Goal: Task Accomplishment & Management: Manage account settings

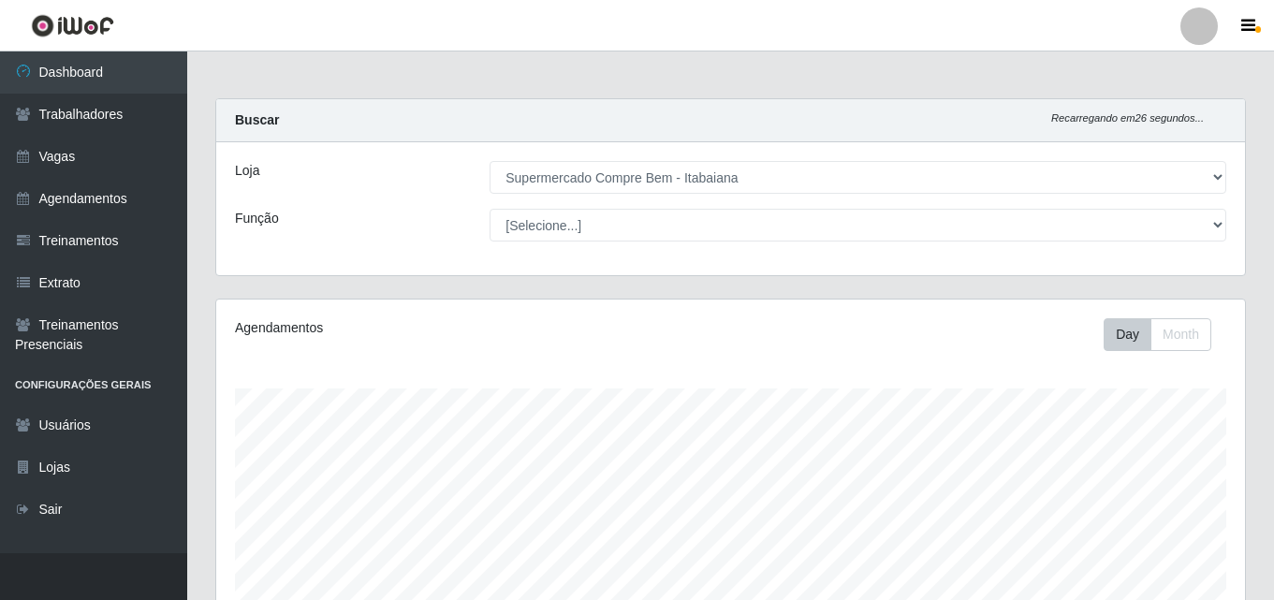
select select "264"
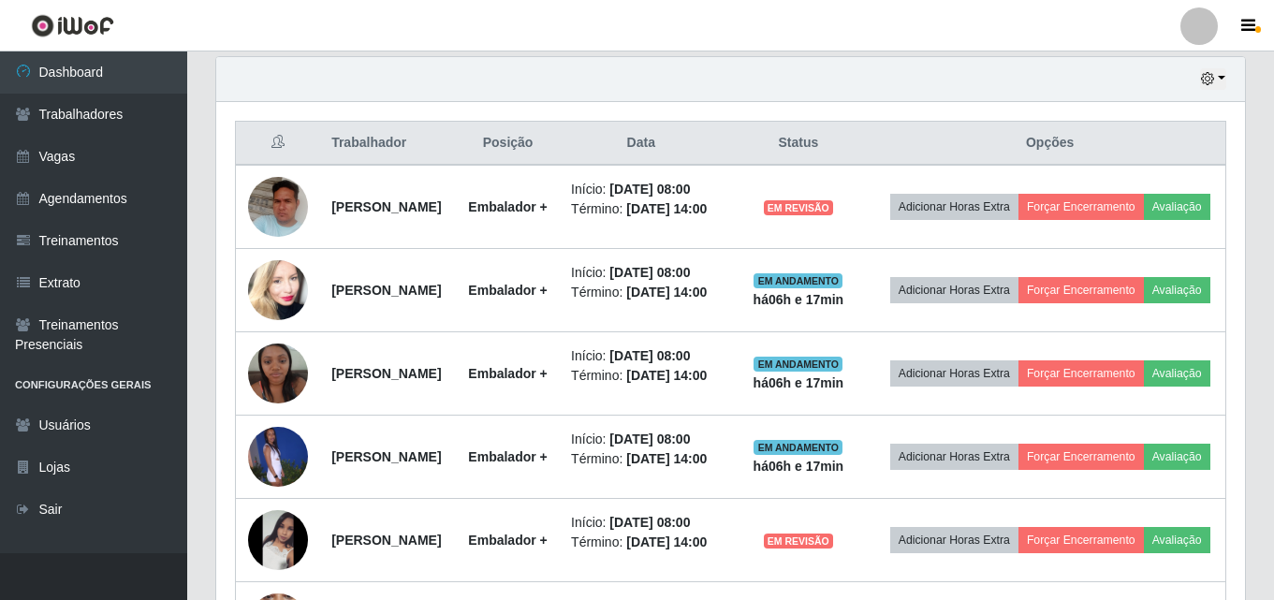
scroll to position [389, 1029]
click at [1250, 345] on div "Hoje 1 dia 3 dias 1 Semana Não encerrados Trabalhador Posição Data Status Opçõe…" at bounding box center [730, 548] width 1059 height 985
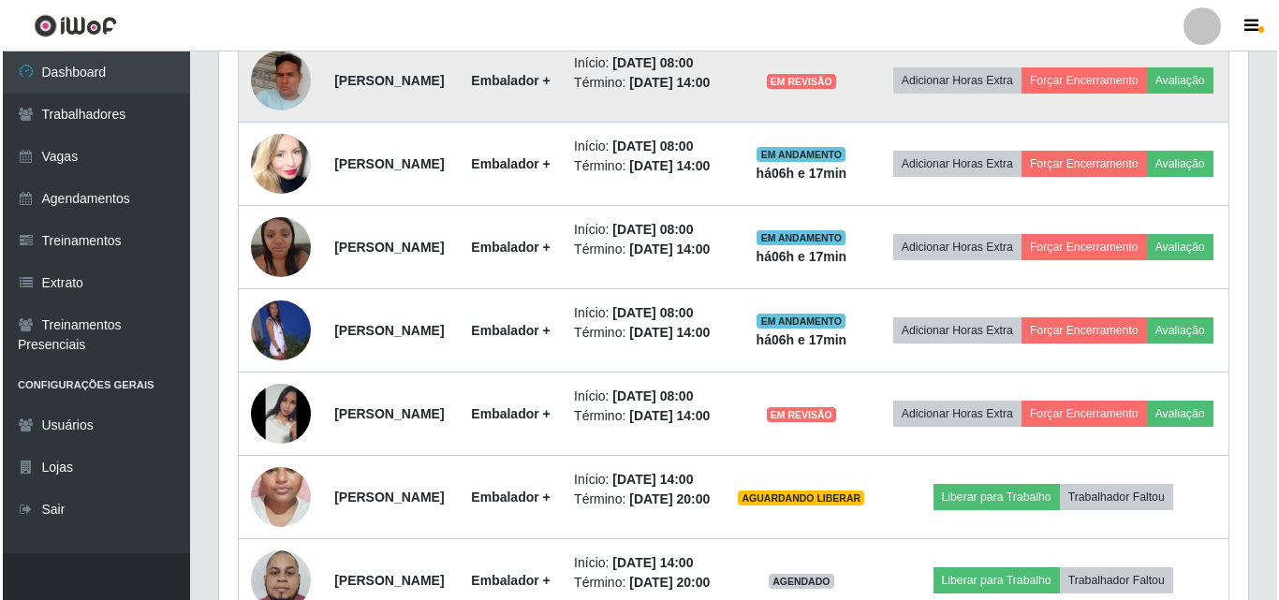
scroll to position [749, 0]
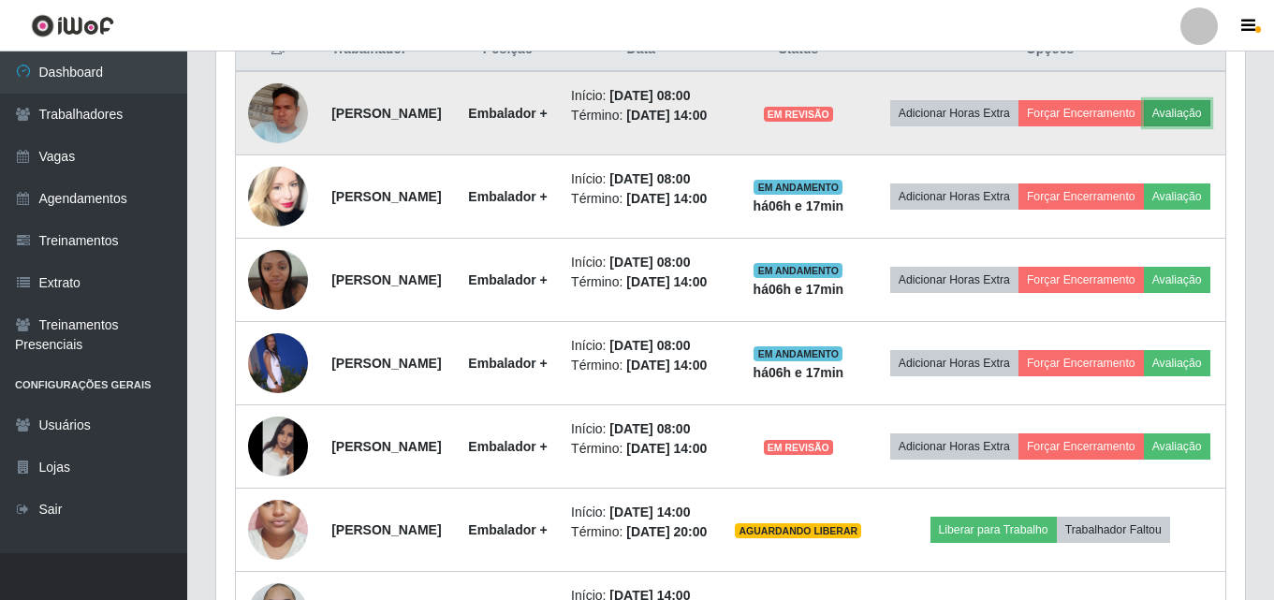
click at [1144, 126] on button "Avaliação" at bounding box center [1177, 113] width 66 height 26
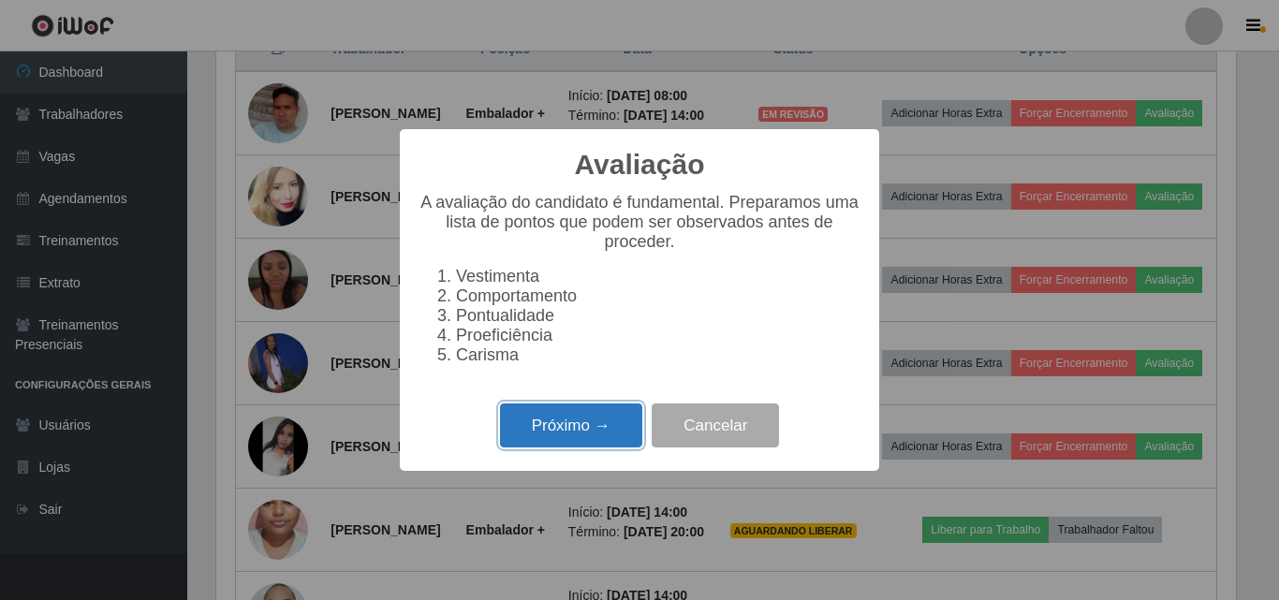
click at [598, 432] on button "Próximo →" at bounding box center [571, 426] width 142 height 44
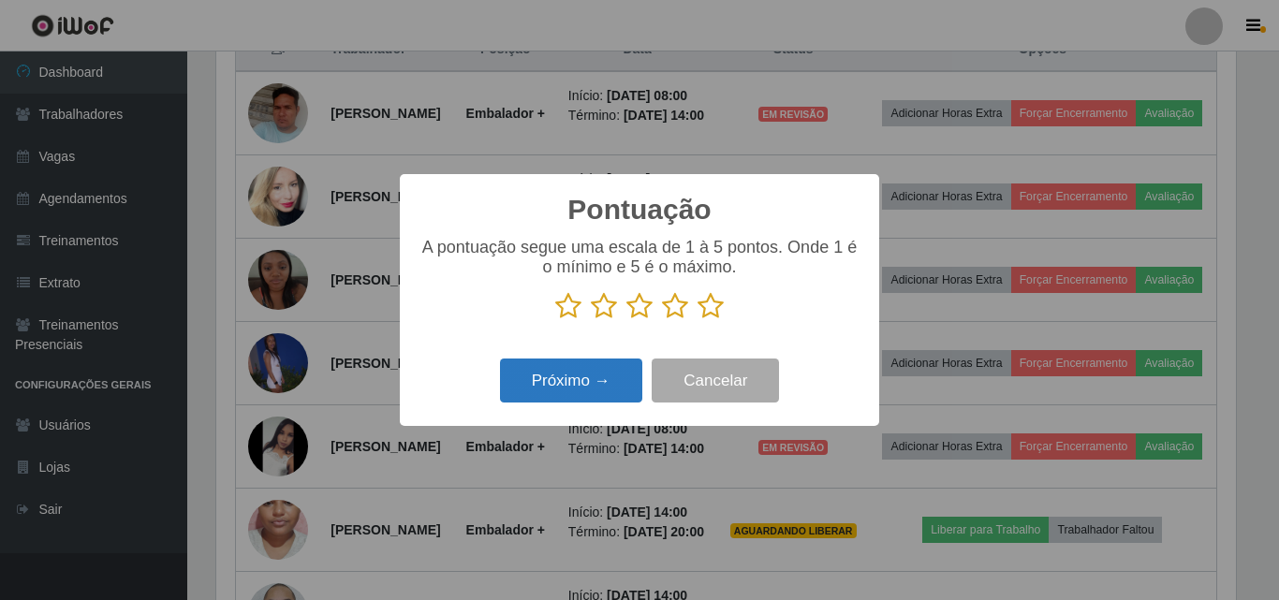
click at [599, 397] on button "Próximo →" at bounding box center [571, 381] width 142 height 44
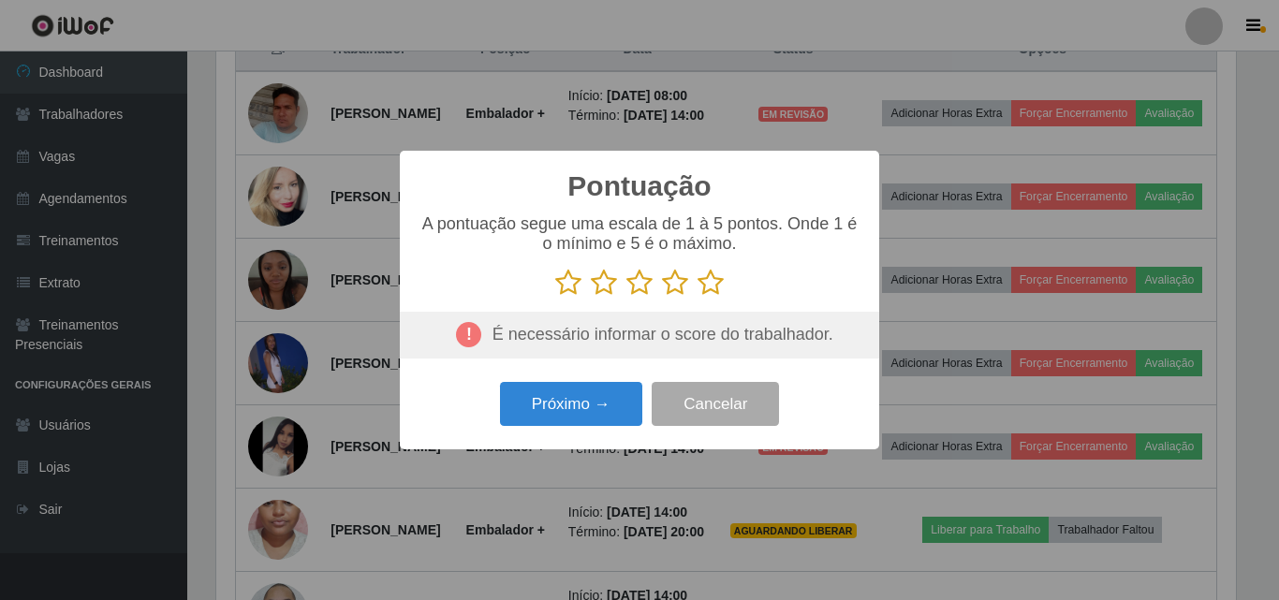
click at [702, 295] on icon at bounding box center [710, 283] width 26 height 28
click at [697, 297] on input "radio" at bounding box center [697, 297] width 0 height 0
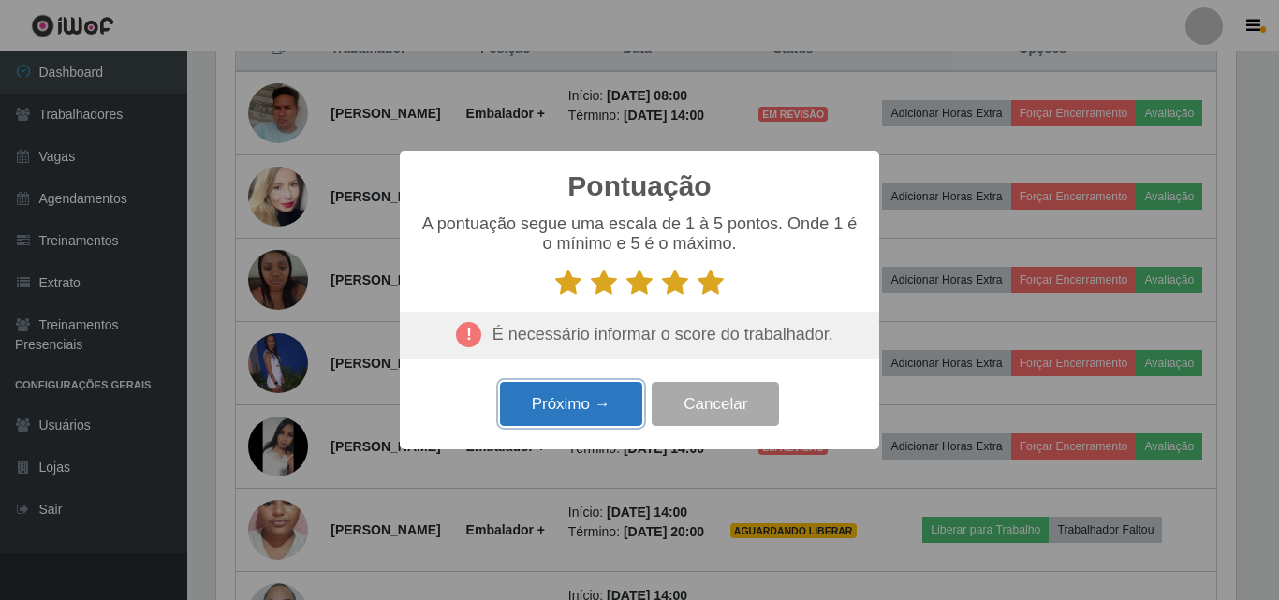
click at [605, 404] on button "Próximo →" at bounding box center [571, 404] width 142 height 44
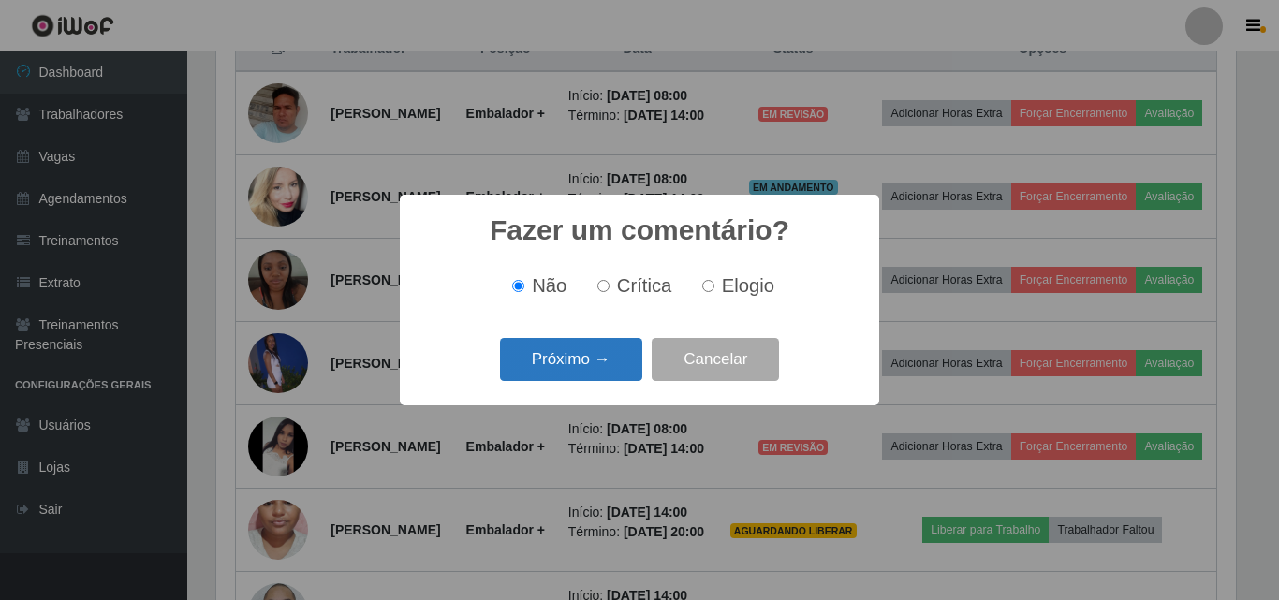
click at [592, 368] on button "Próximo →" at bounding box center [571, 360] width 142 height 44
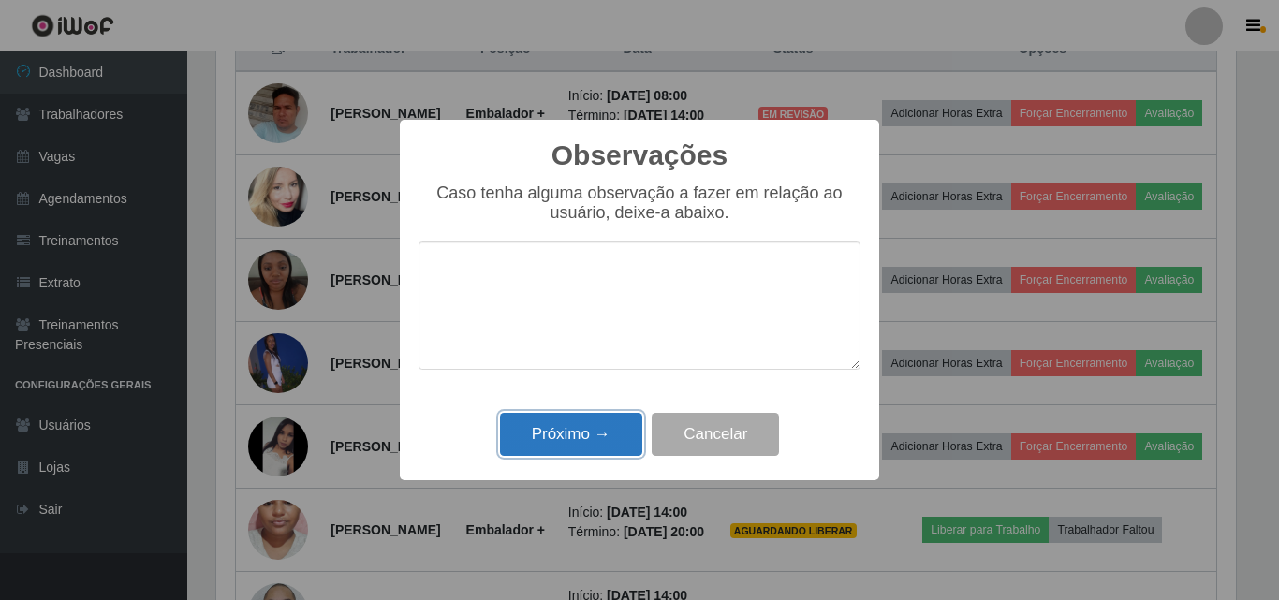
click at [543, 423] on button "Próximo →" at bounding box center [571, 435] width 142 height 44
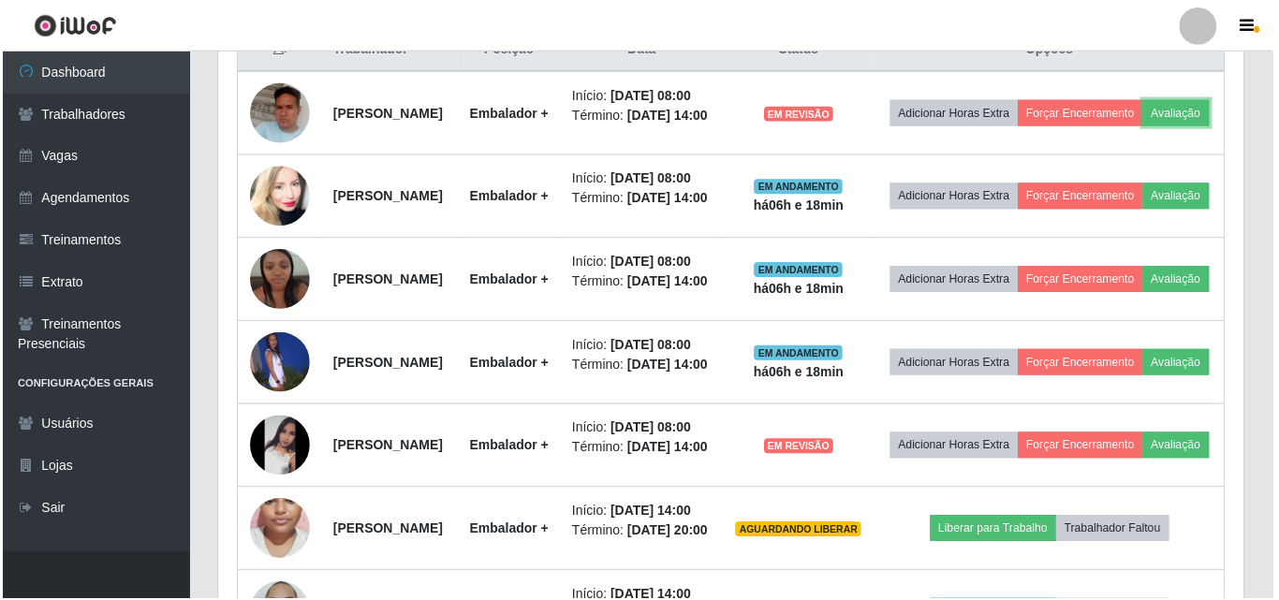
scroll to position [389, 1029]
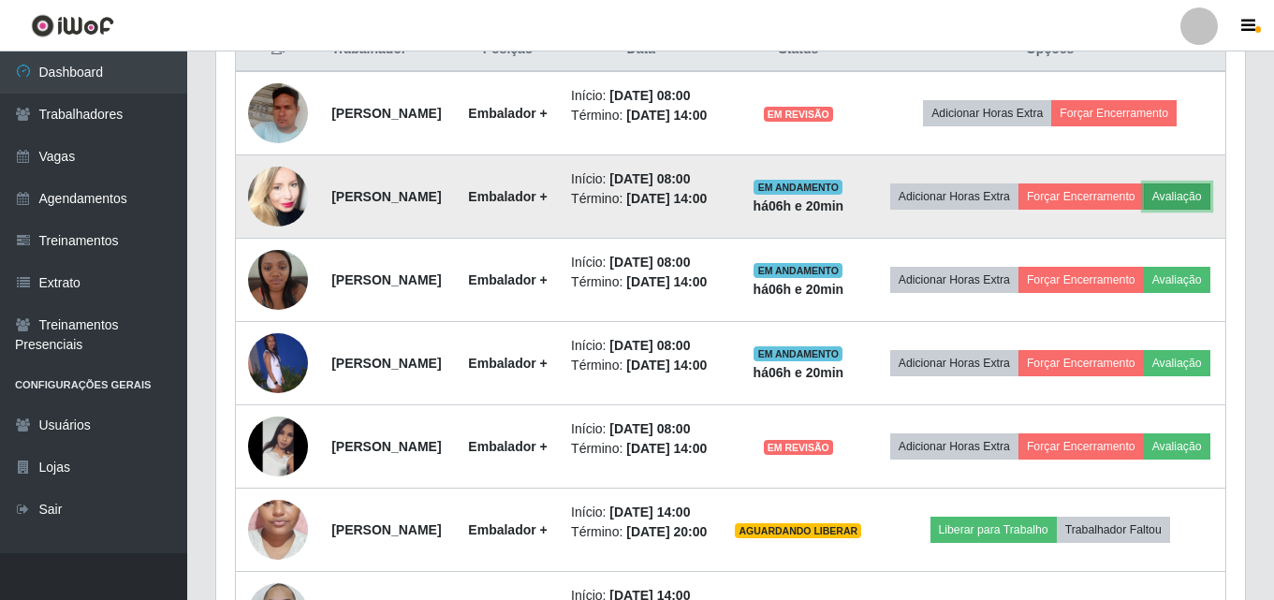
click at [1144, 210] on button "Avaliação" at bounding box center [1177, 197] width 66 height 26
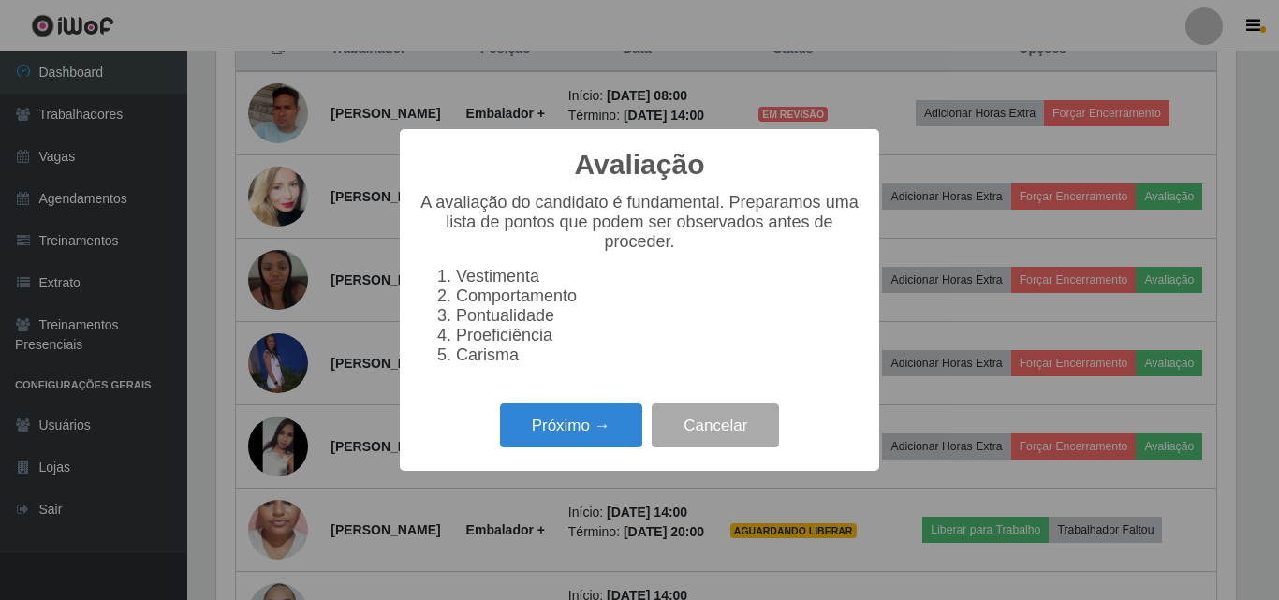
scroll to position [389, 1020]
click at [593, 442] on button "Próximo →" at bounding box center [571, 426] width 142 height 44
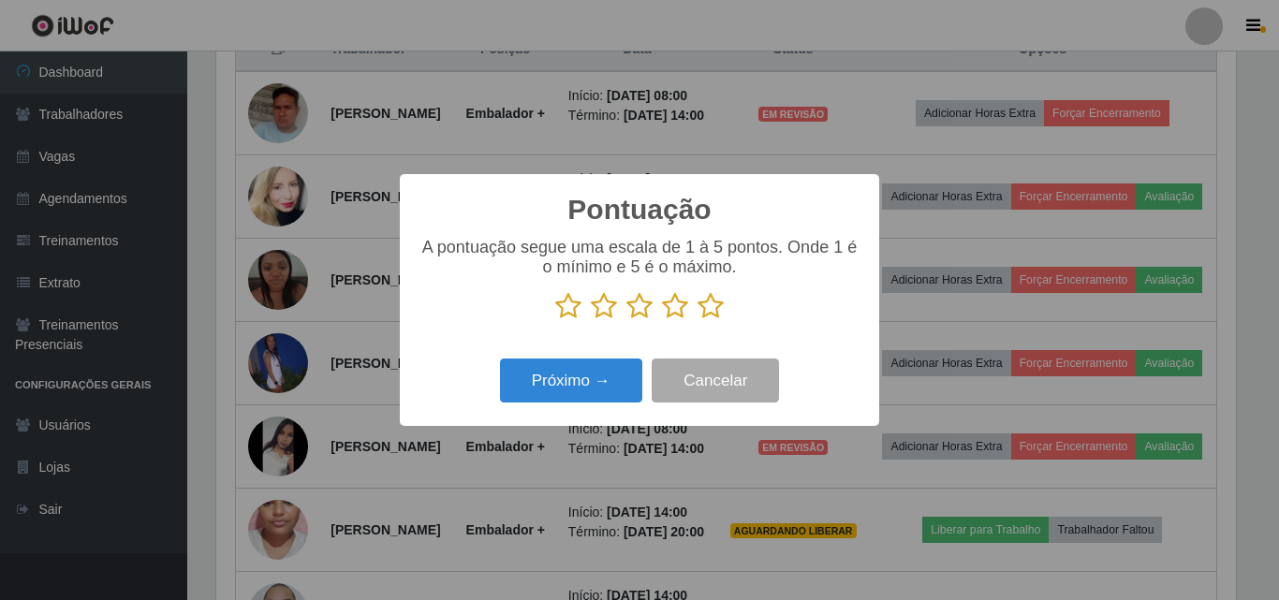
click at [722, 316] on icon at bounding box center [710, 306] width 26 height 28
click at [697, 320] on input "radio" at bounding box center [697, 320] width 0 height 0
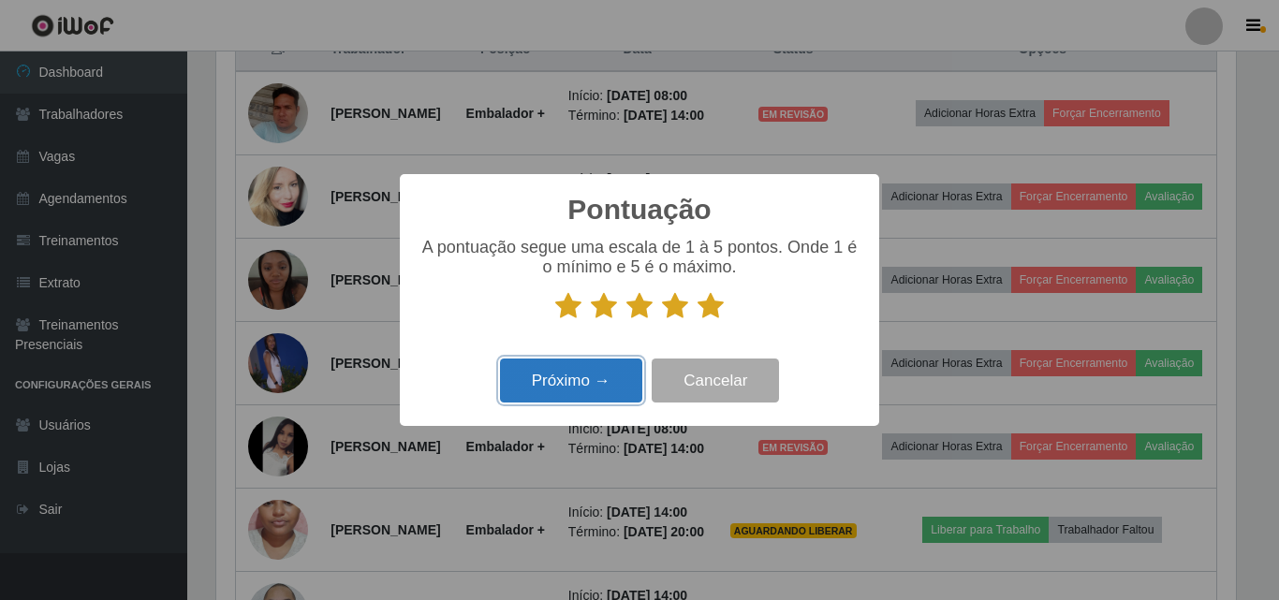
click at [590, 386] on button "Próximo →" at bounding box center [571, 381] width 142 height 44
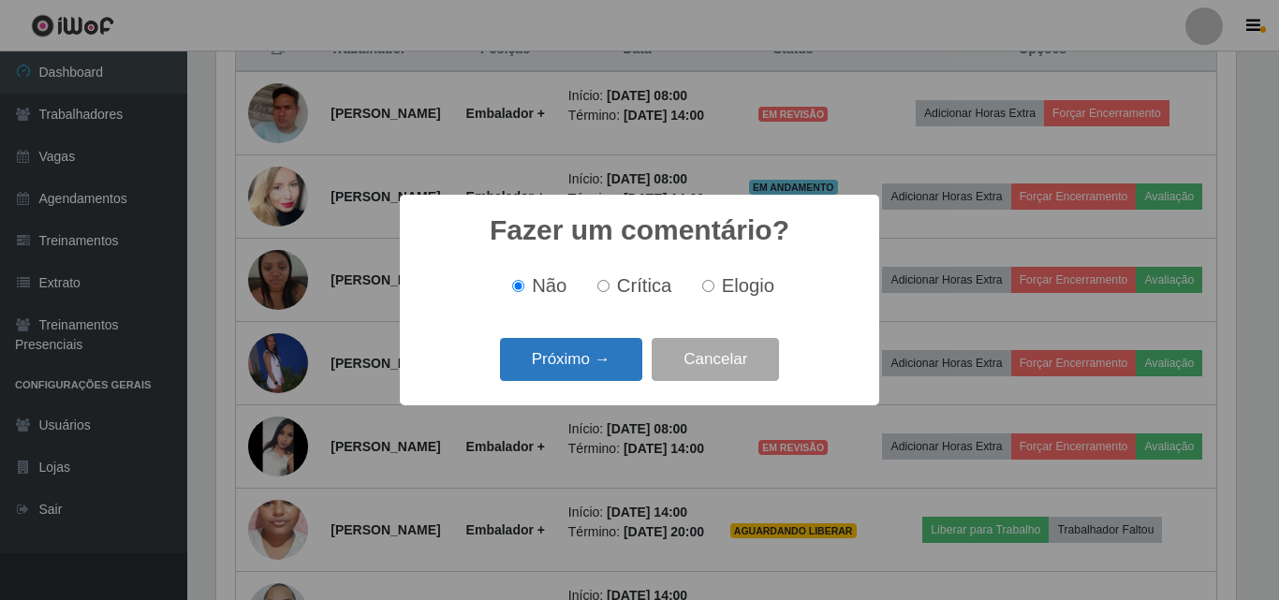
click at [603, 372] on button "Próximo →" at bounding box center [571, 360] width 142 height 44
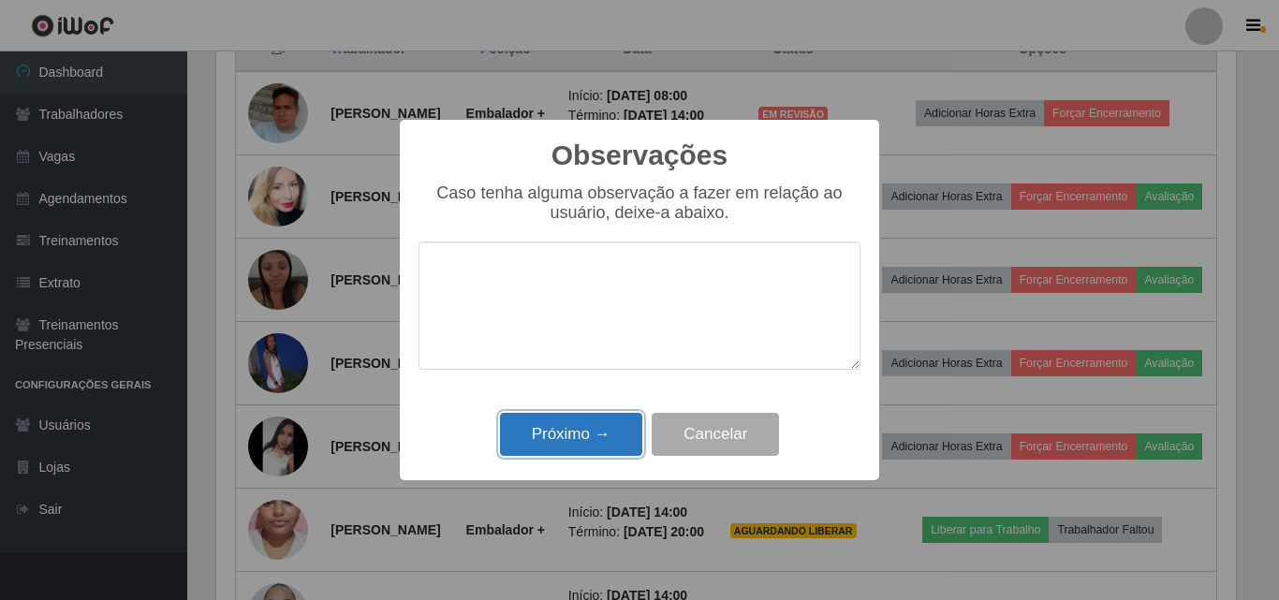
click at [547, 432] on button "Próximo →" at bounding box center [571, 435] width 142 height 44
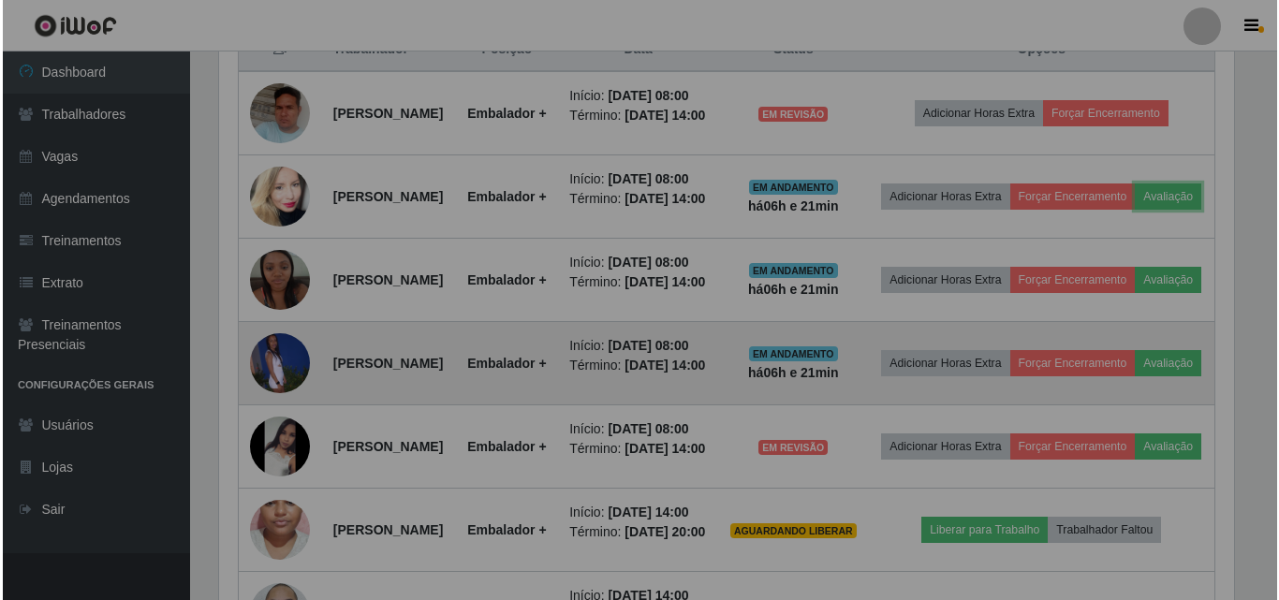
scroll to position [389, 1029]
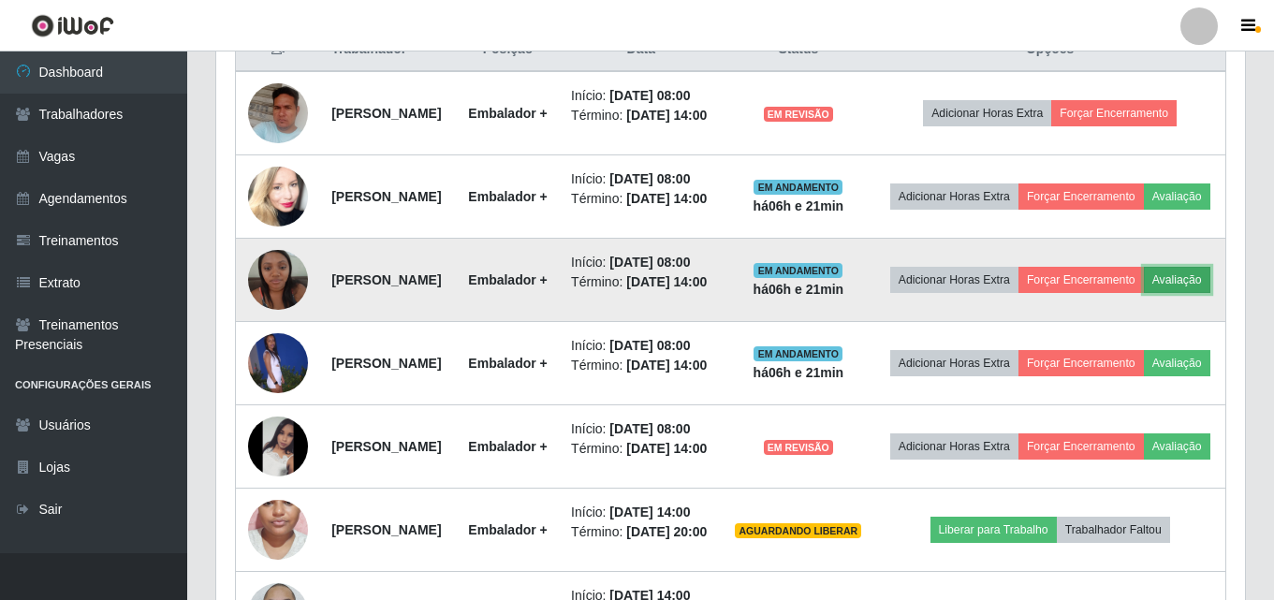
click at [1144, 293] on button "Avaliação" at bounding box center [1177, 280] width 66 height 26
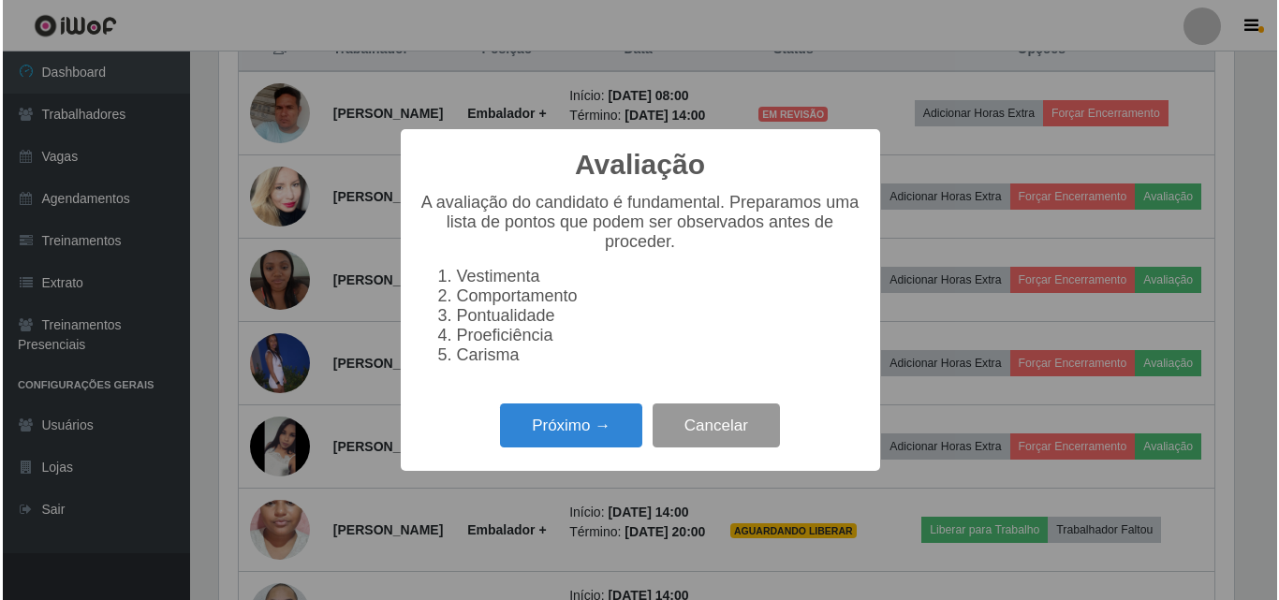
scroll to position [389, 1020]
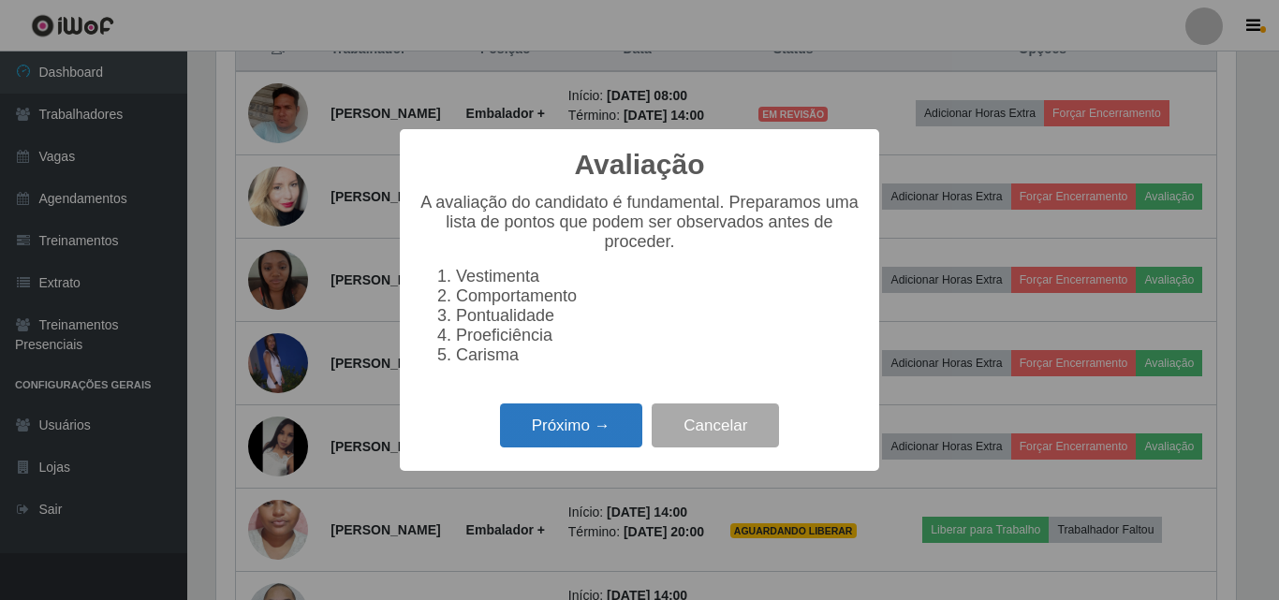
click at [584, 435] on button "Próximo →" at bounding box center [571, 426] width 142 height 44
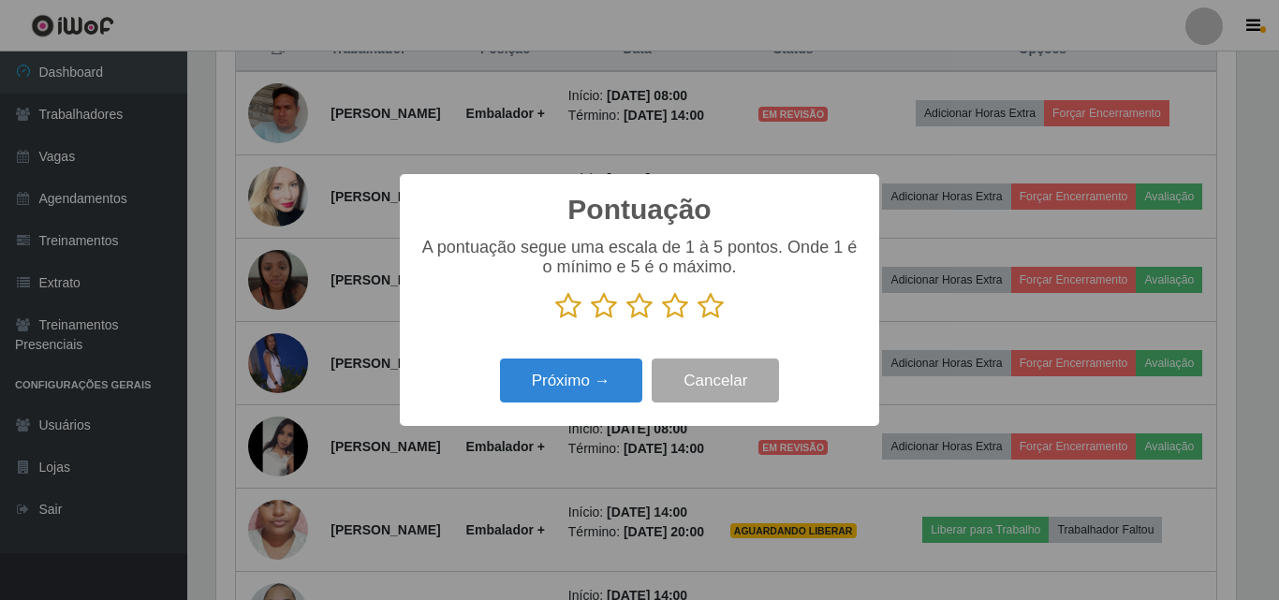
scroll to position [935837, 935206]
drag, startPoint x: 724, startPoint y: 293, endPoint x: 717, endPoint y: 304, distance: 13.0
click at [721, 296] on div "A pontuação segue uma escala de 1 à 5 pontos. Onde 1 é o mínimo e 5 é o máximo." at bounding box center [639, 279] width 442 height 82
click at [715, 306] on icon at bounding box center [710, 306] width 26 height 28
click at [697, 320] on input "radio" at bounding box center [697, 320] width 0 height 0
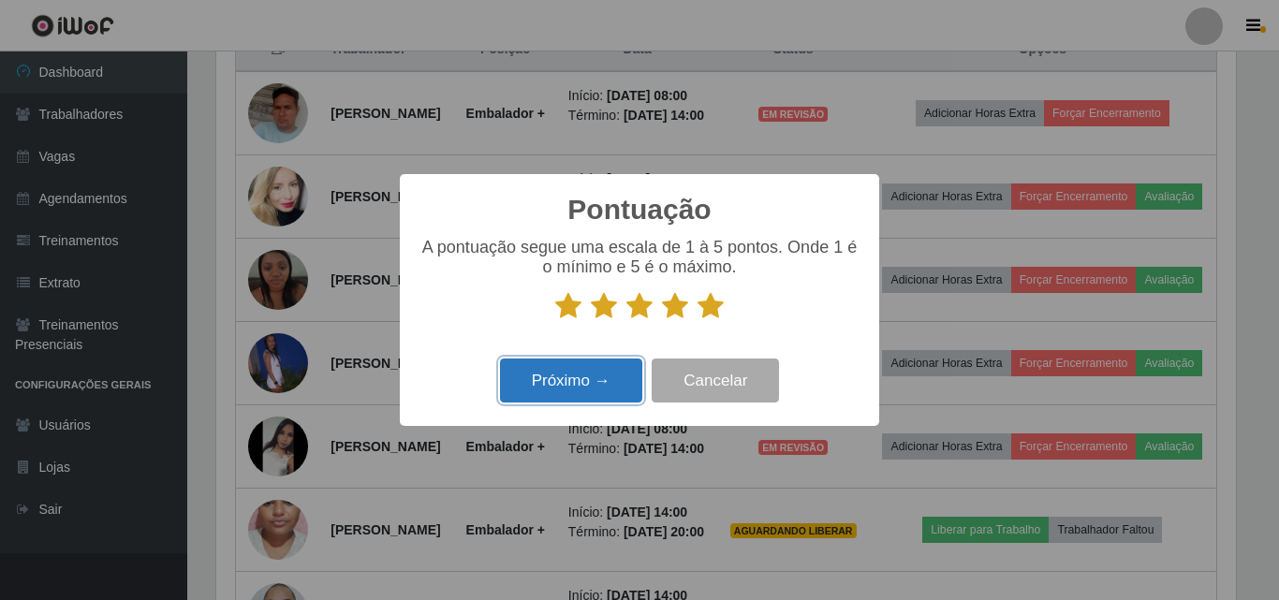
click at [595, 376] on button "Próximo →" at bounding box center [571, 381] width 142 height 44
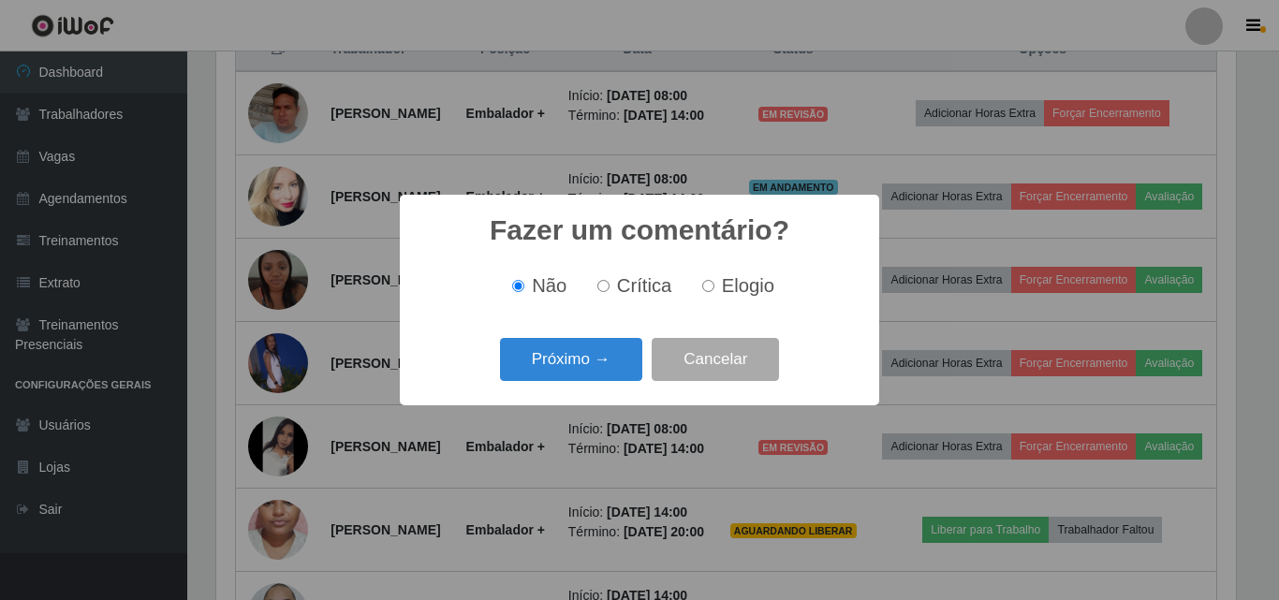
click at [595, 376] on button "Próximo →" at bounding box center [571, 360] width 142 height 44
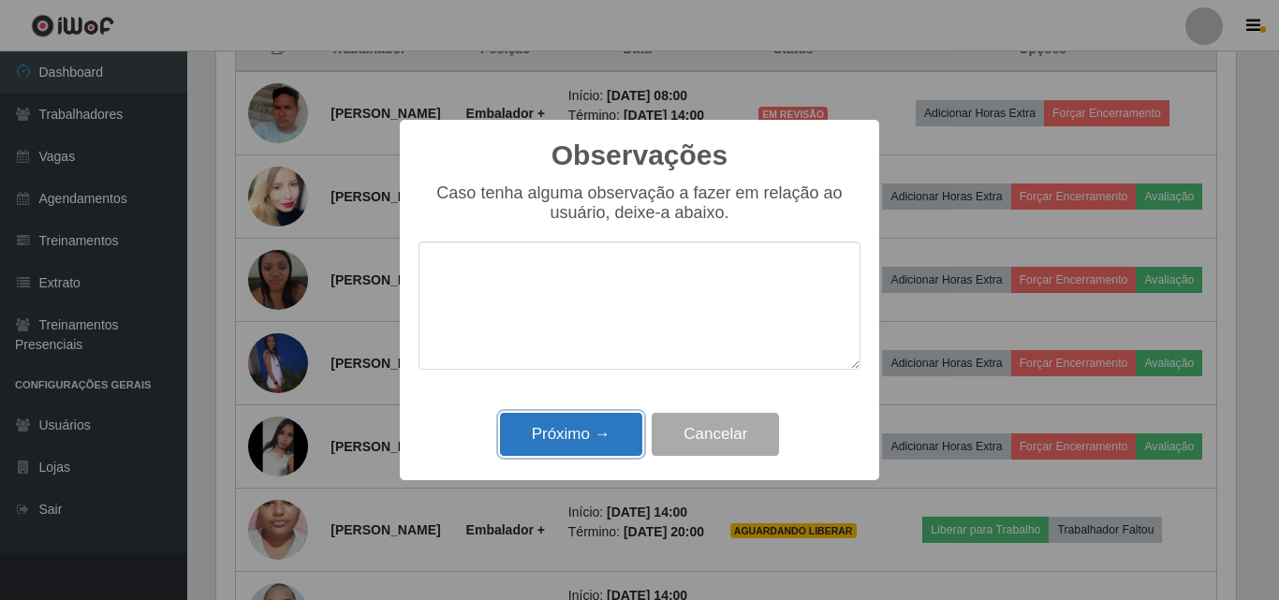
click at [587, 450] on button "Próximo →" at bounding box center [571, 435] width 142 height 44
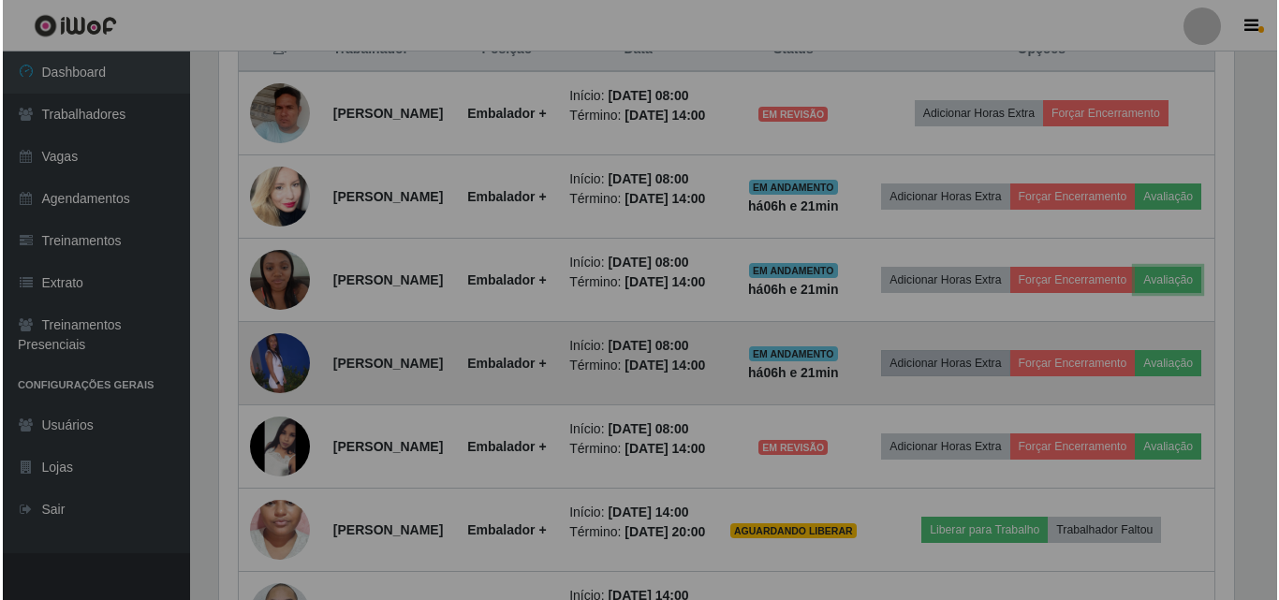
scroll to position [389, 1029]
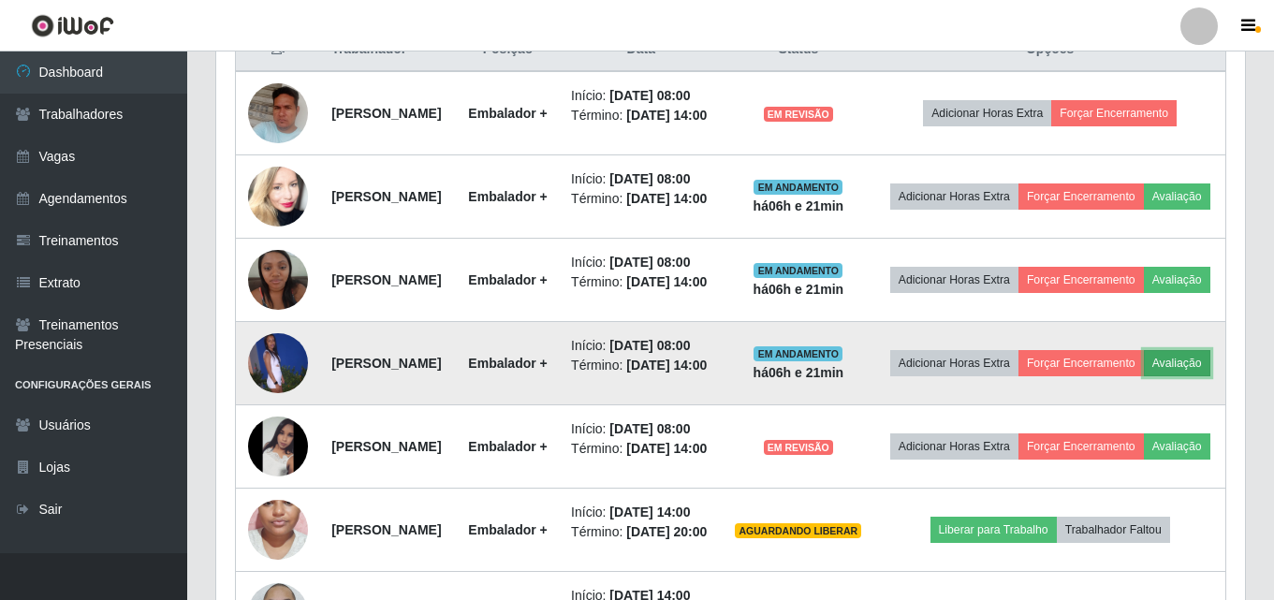
click at [1144, 376] on button "Avaliação" at bounding box center [1177, 363] width 66 height 26
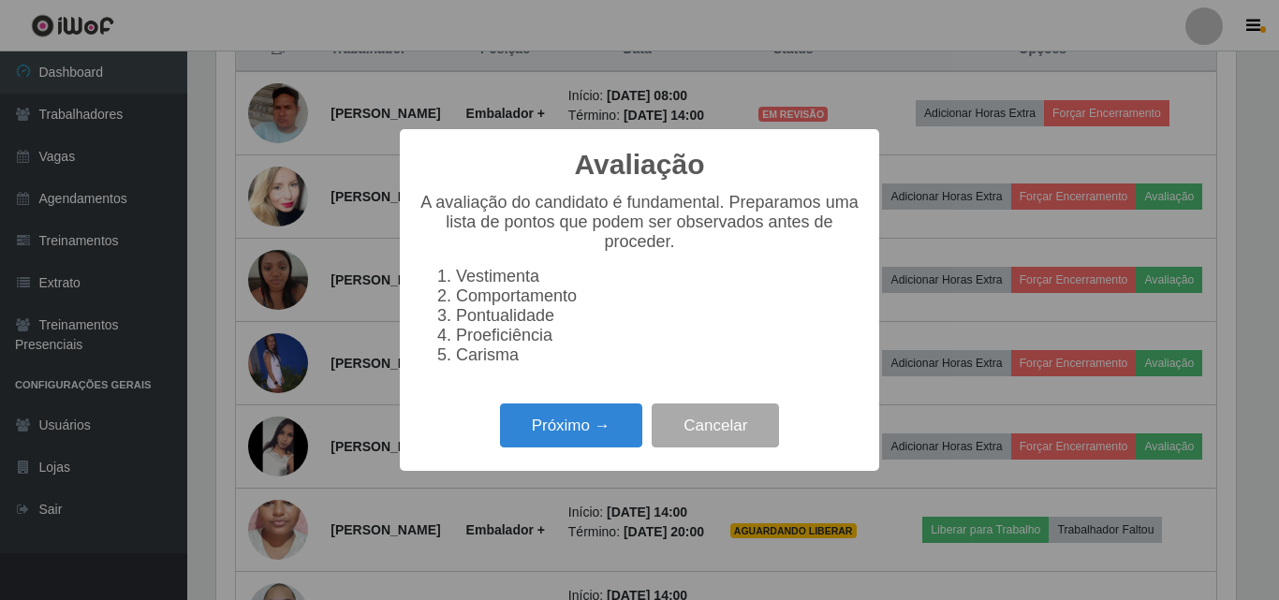
scroll to position [389, 1020]
click at [580, 436] on button "Próximo →" at bounding box center [571, 426] width 142 height 44
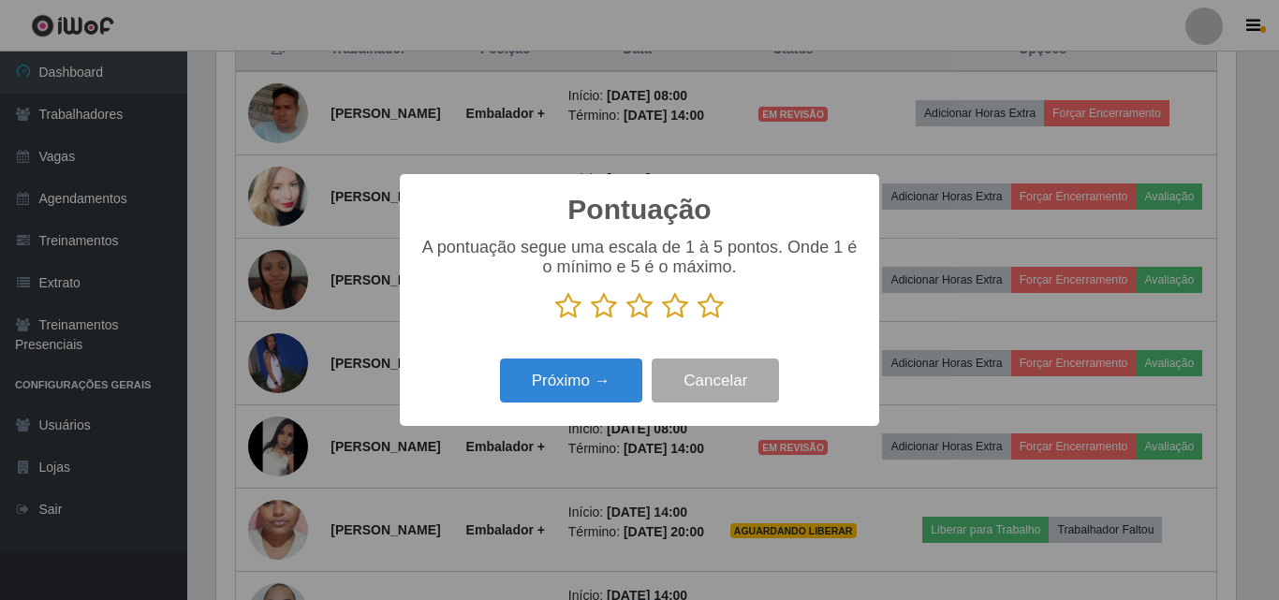
scroll to position [935837, 935206]
click at [715, 313] on icon at bounding box center [710, 306] width 26 height 28
click at [697, 320] on input "radio" at bounding box center [697, 320] width 0 height 0
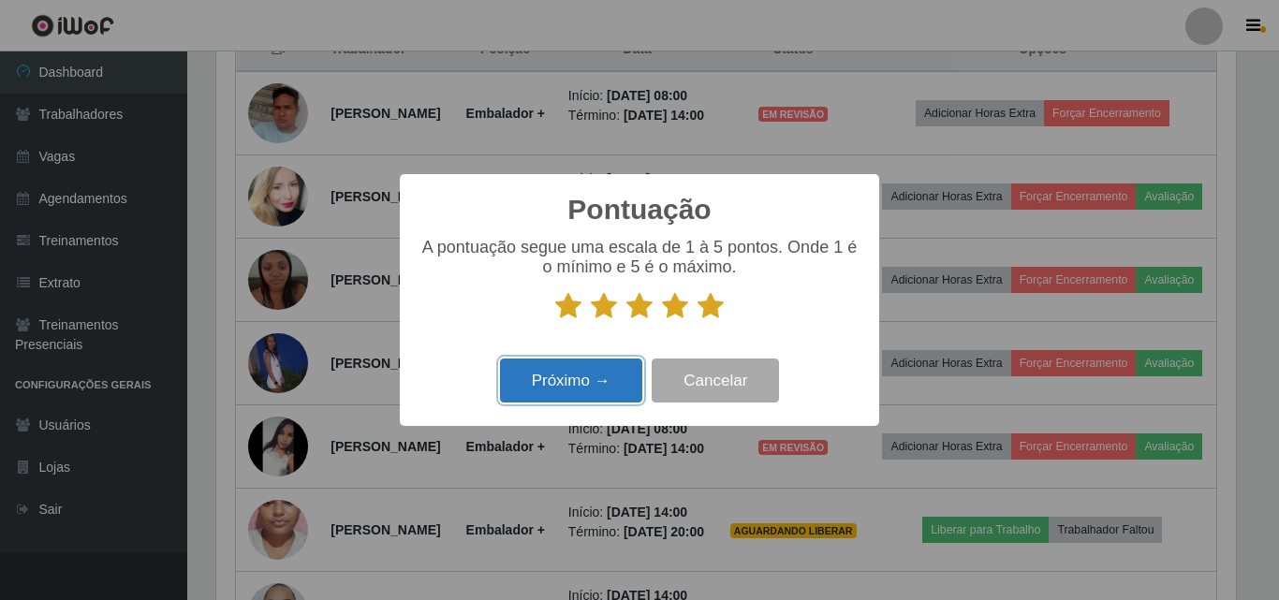
click at [603, 377] on button "Próximo →" at bounding box center [571, 381] width 142 height 44
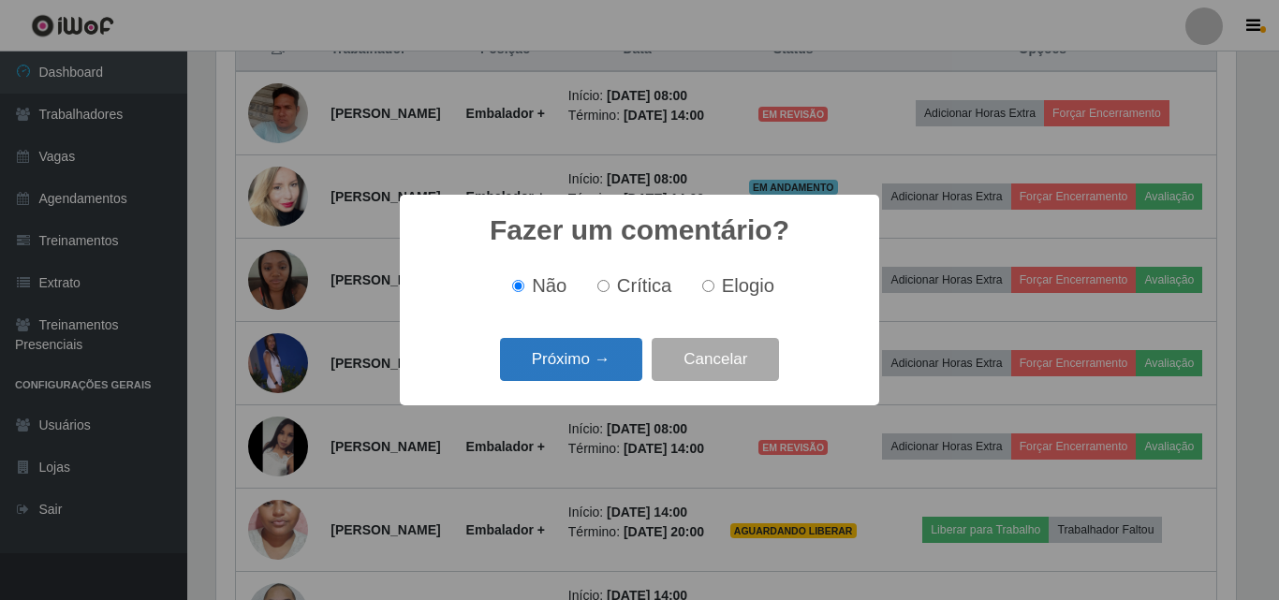
click at [590, 376] on button "Próximo →" at bounding box center [571, 360] width 142 height 44
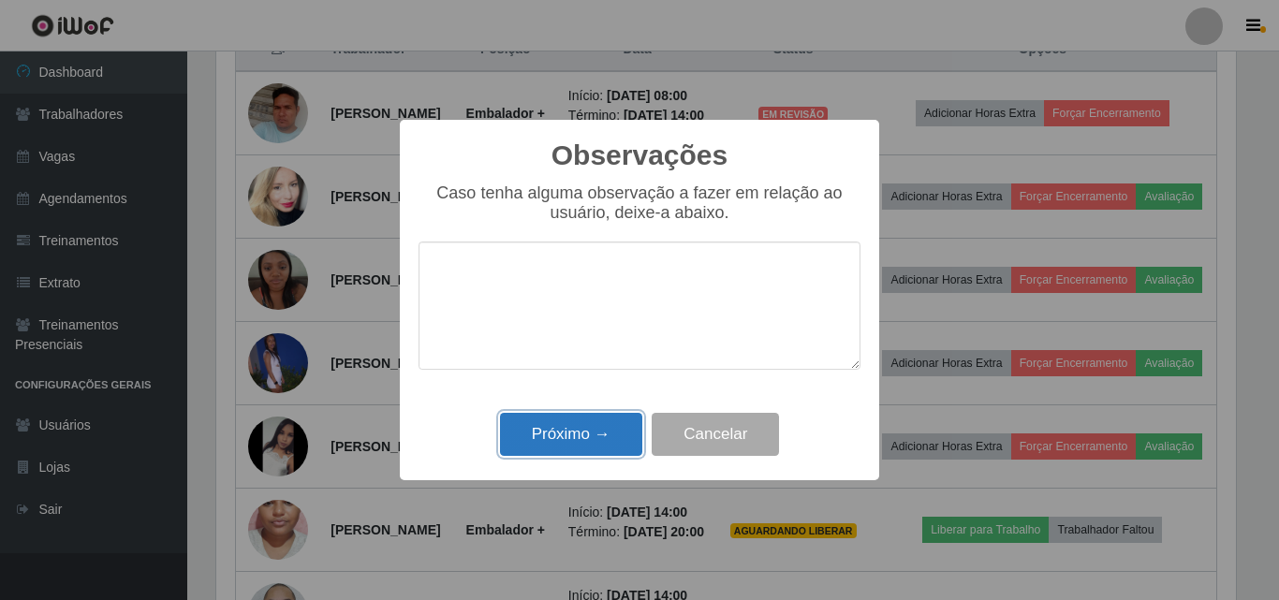
click at [555, 441] on button "Próximo →" at bounding box center [571, 435] width 142 height 44
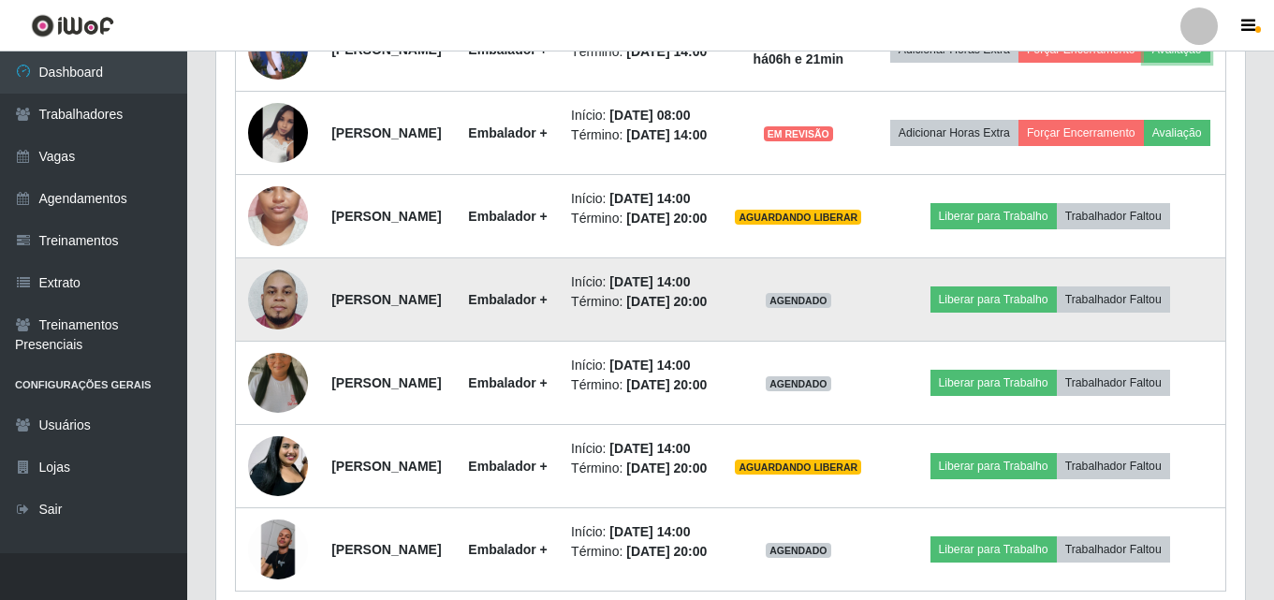
scroll to position [1123, 0]
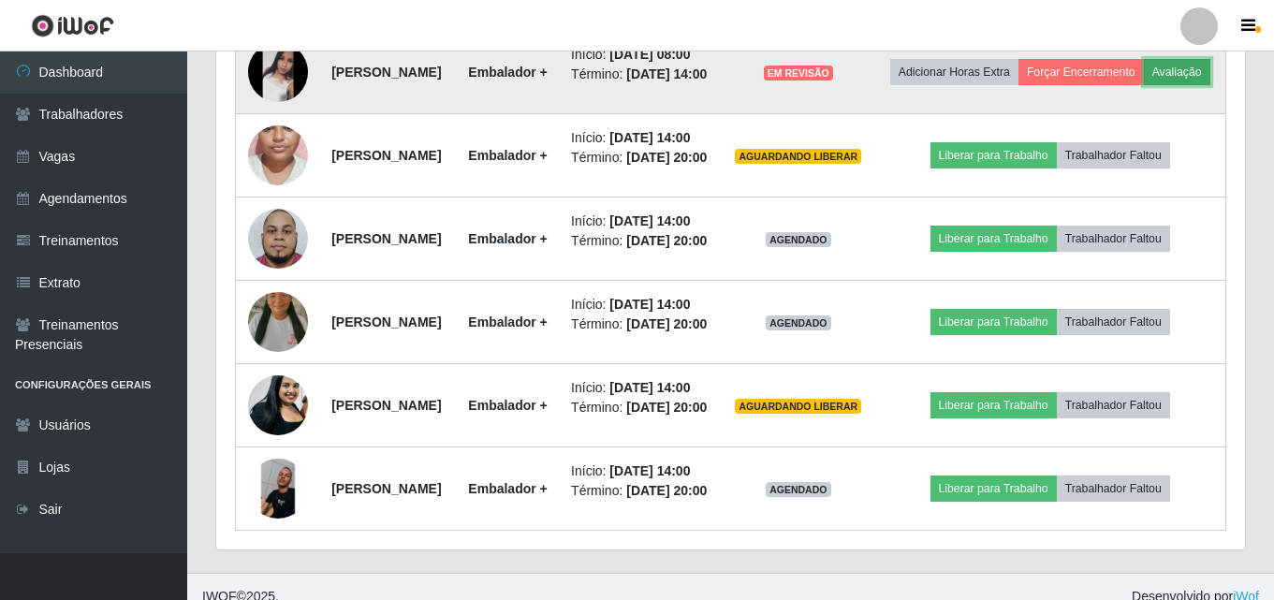
click at [1144, 85] on button "Avaliação" at bounding box center [1177, 72] width 66 height 26
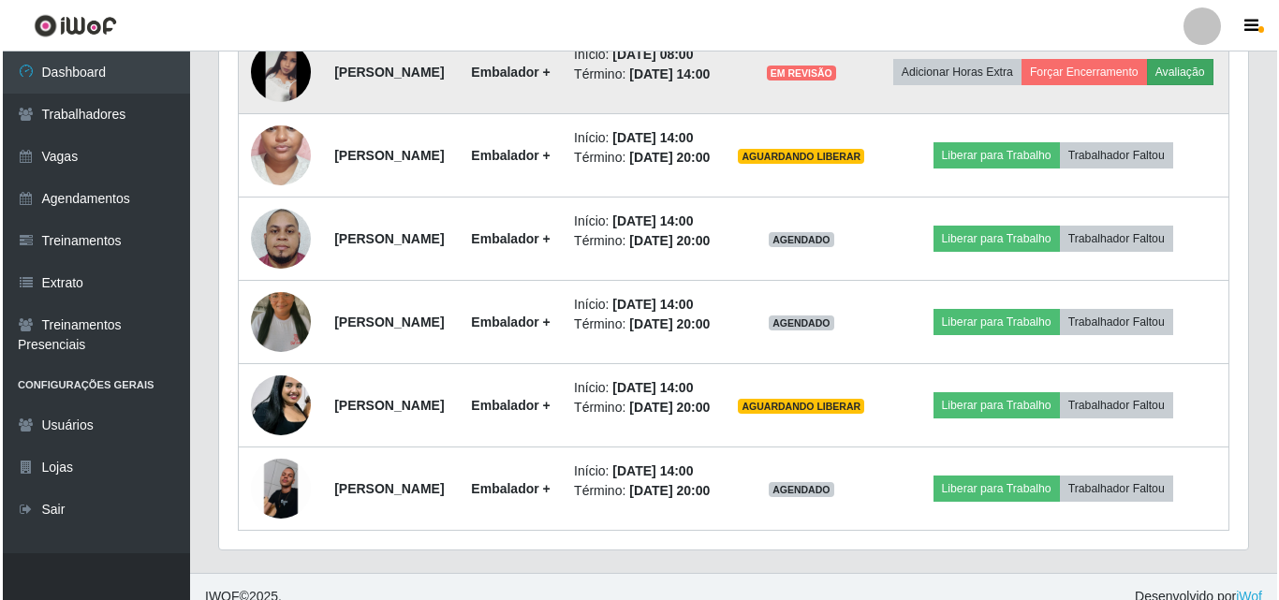
scroll to position [389, 1020]
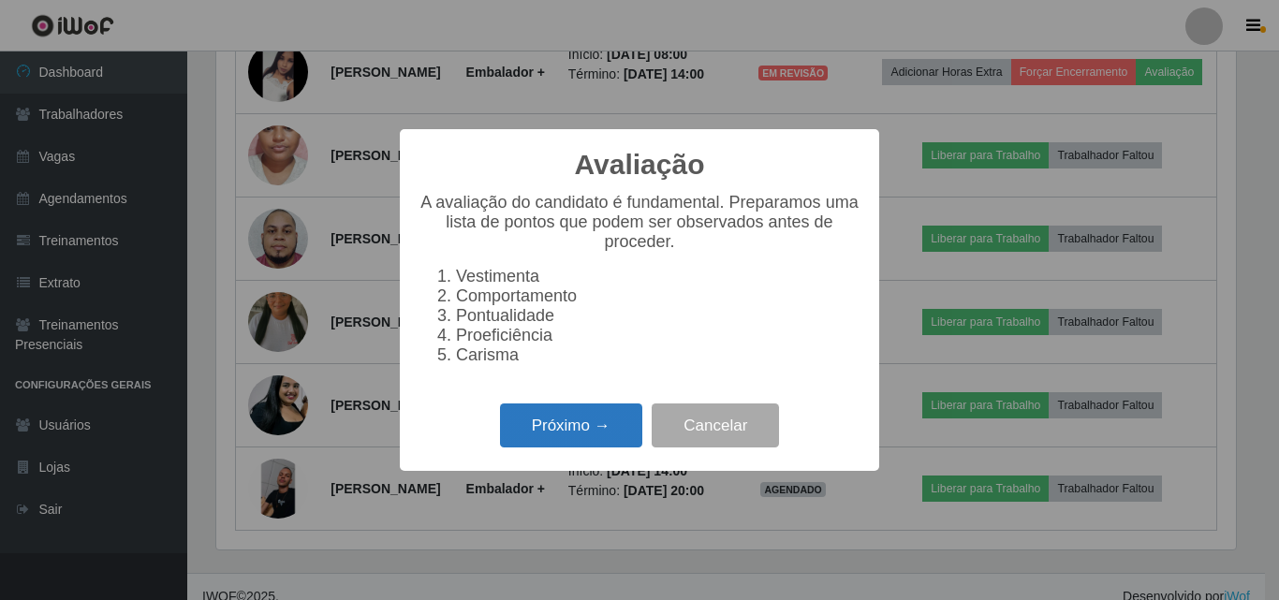
click at [580, 431] on button "Próximo →" at bounding box center [571, 426] width 142 height 44
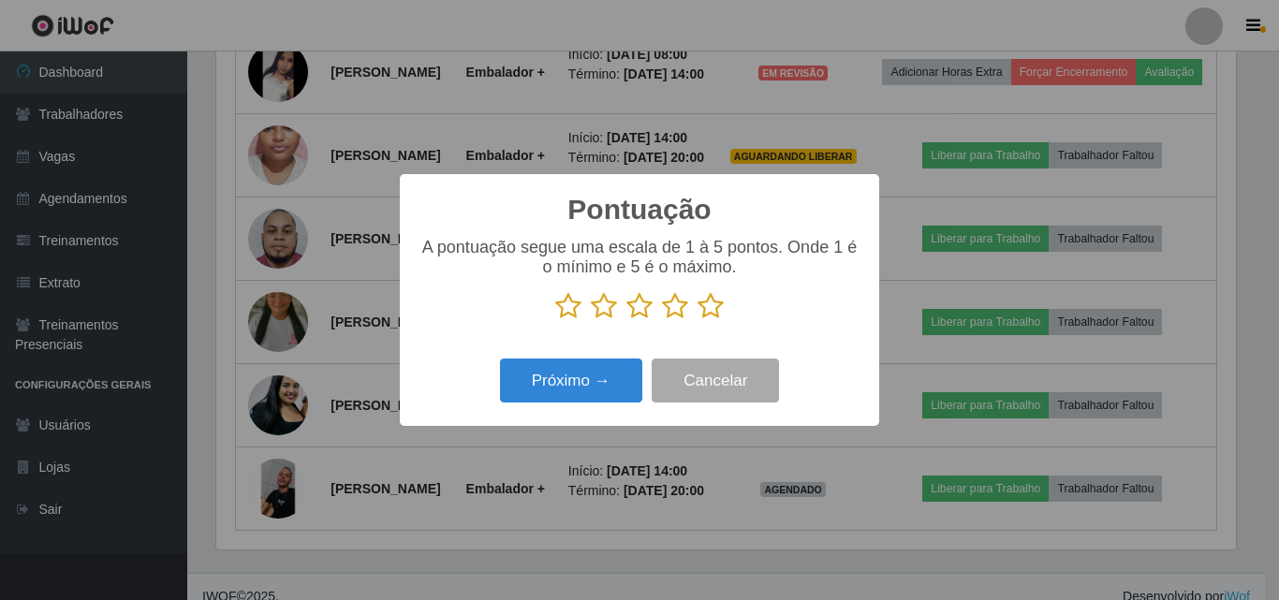
scroll to position [935837, 935206]
click at [720, 309] on icon at bounding box center [710, 306] width 26 height 28
click at [697, 320] on input "radio" at bounding box center [697, 320] width 0 height 0
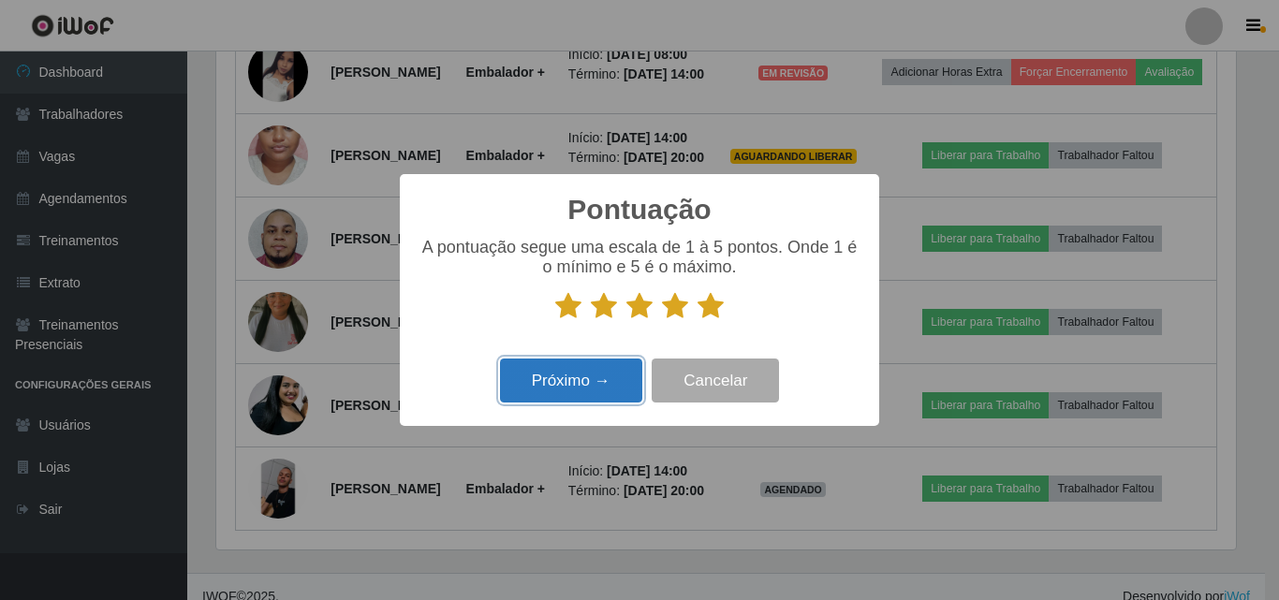
click at [619, 378] on button "Próximo →" at bounding box center [571, 381] width 142 height 44
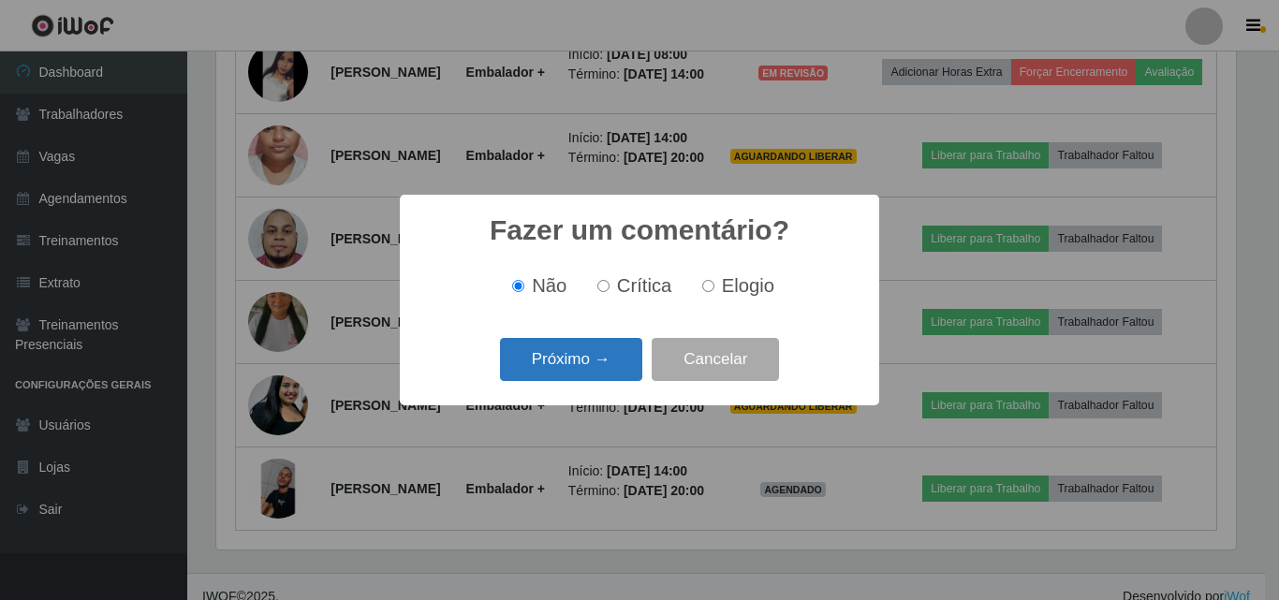
click at [587, 362] on button "Próximo →" at bounding box center [571, 360] width 142 height 44
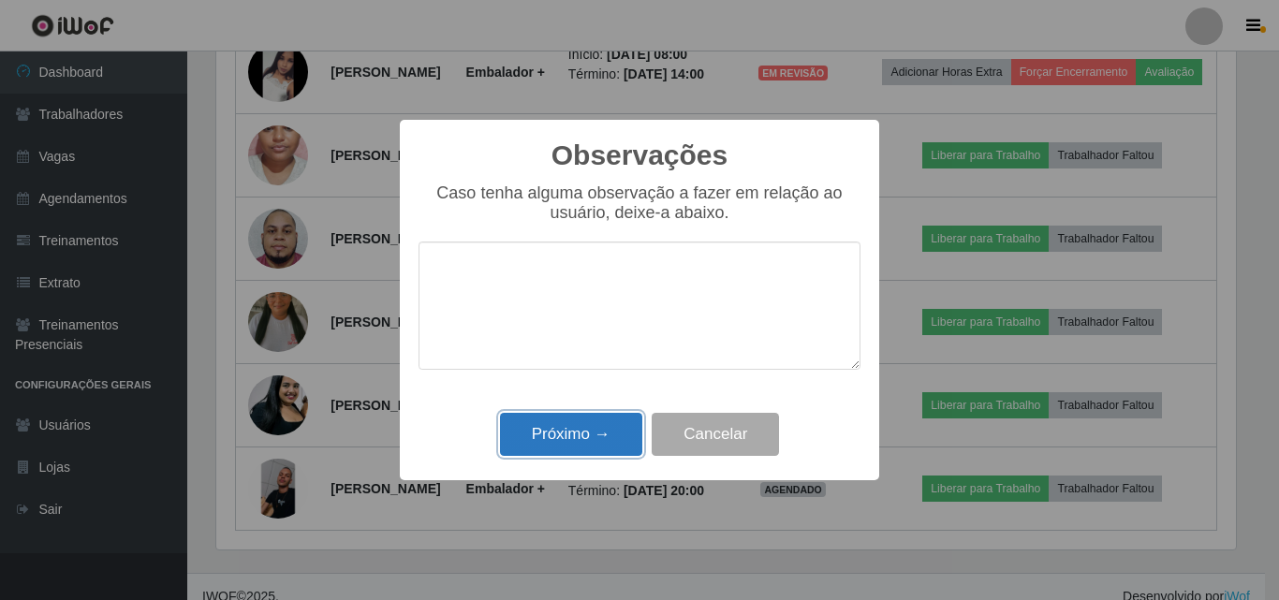
click at [580, 445] on button "Próximo →" at bounding box center [571, 435] width 142 height 44
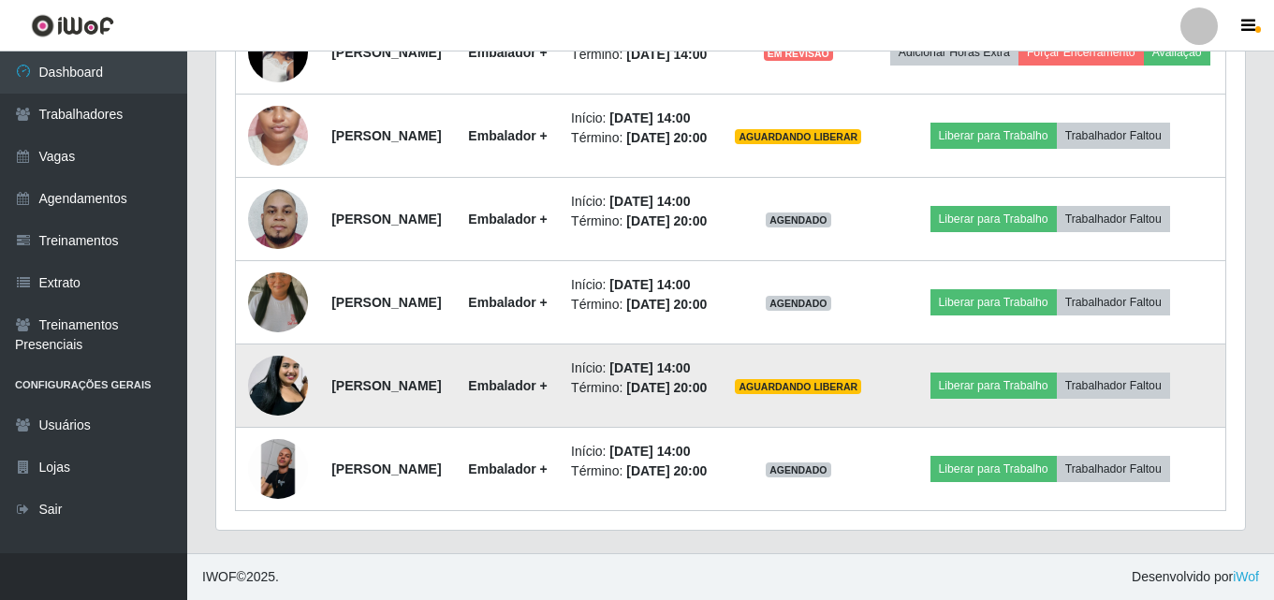
scroll to position [1149, 0]
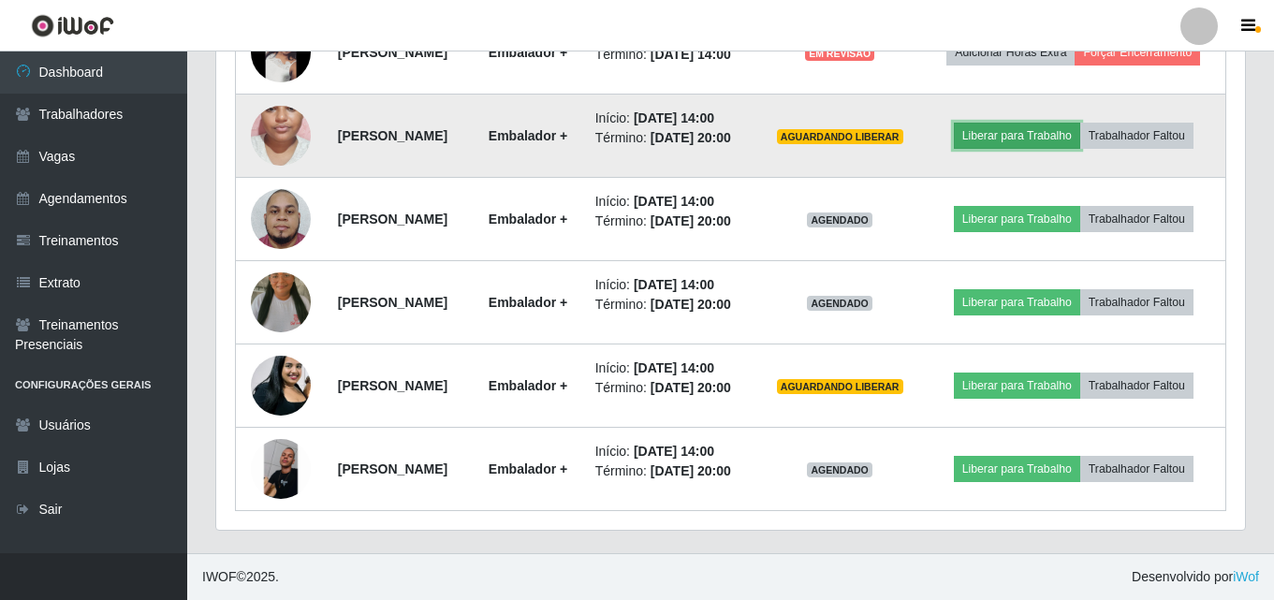
click at [1006, 149] on button "Liberar para Trabalho" at bounding box center [1017, 136] width 126 height 26
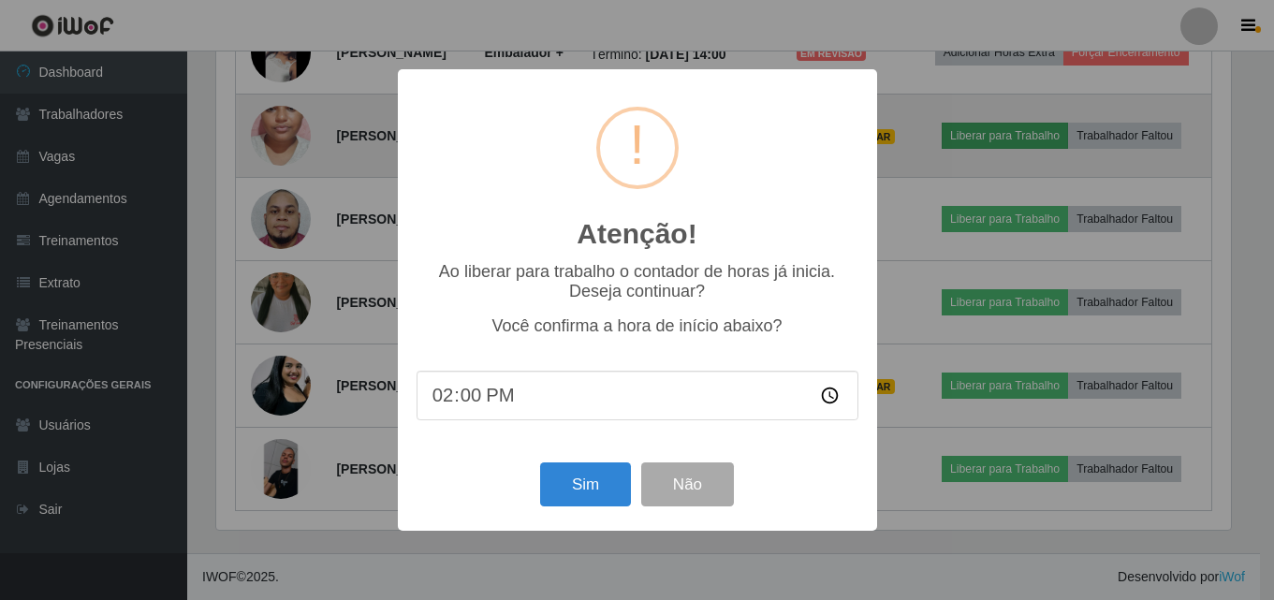
scroll to position [389, 1020]
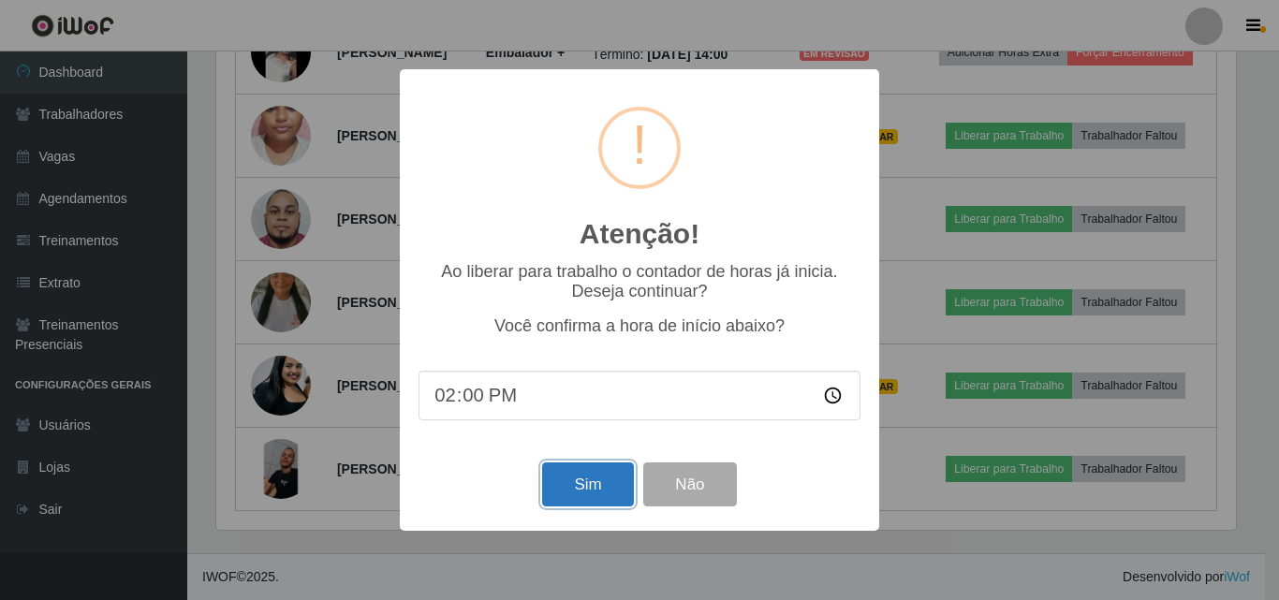
click at [616, 495] on button "Sim" at bounding box center [587, 484] width 91 height 44
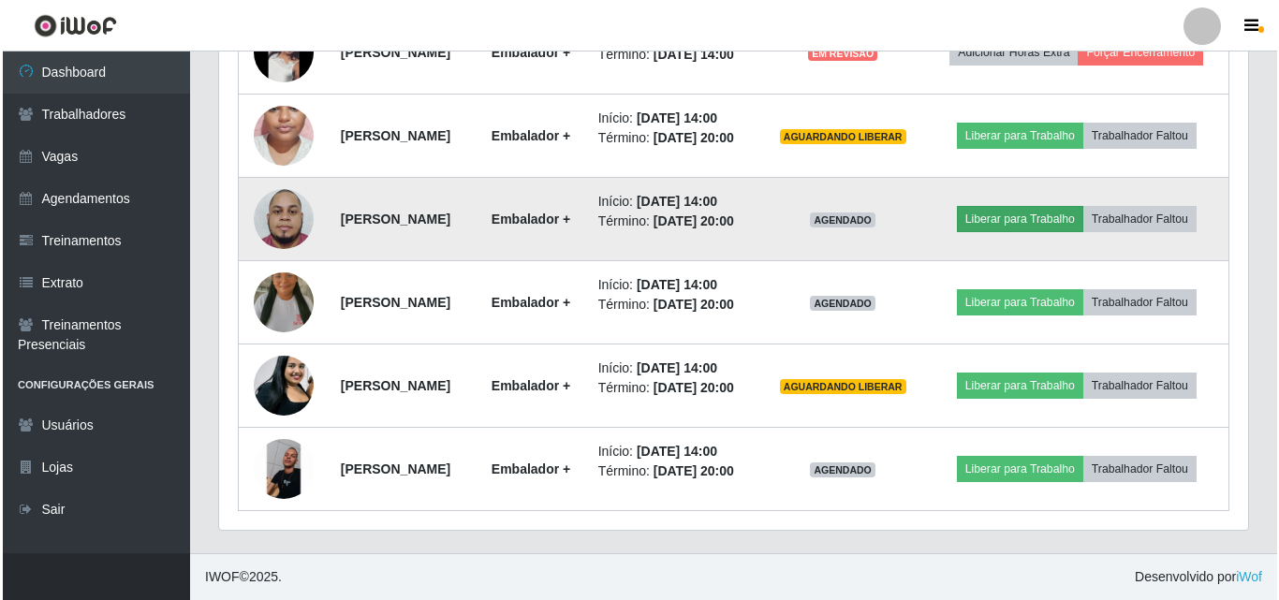
scroll to position [0, 0]
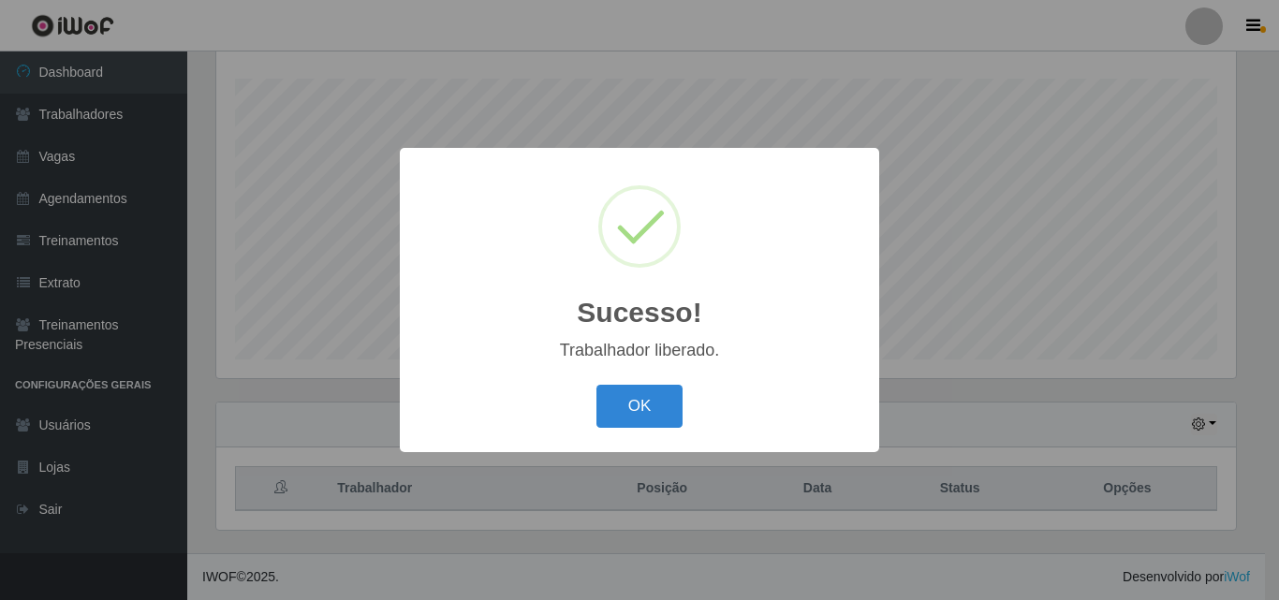
click at [1028, 308] on div "Sucesso! × Trabalhador liberado. OK Cancel" at bounding box center [639, 300] width 1279 height 600
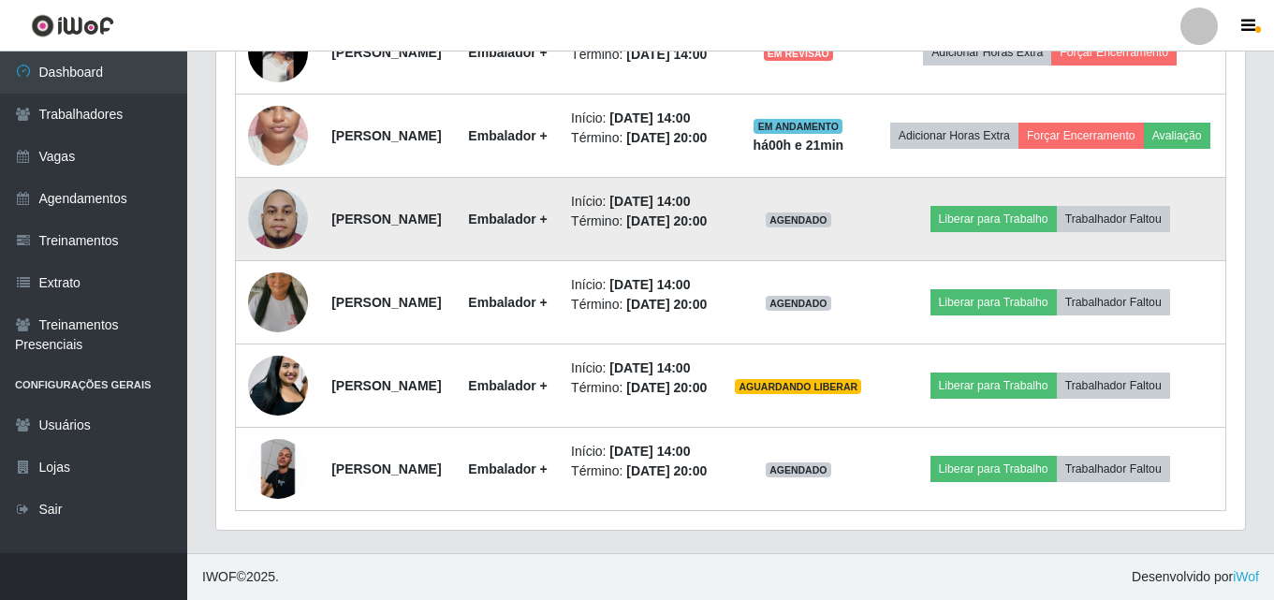
click at [1014, 261] on td "Liberar para Trabalho Trabalhador Faltou" at bounding box center [1049, 219] width 351 height 83
click at [1010, 232] on button "Liberar para Trabalho" at bounding box center [994, 219] width 126 height 26
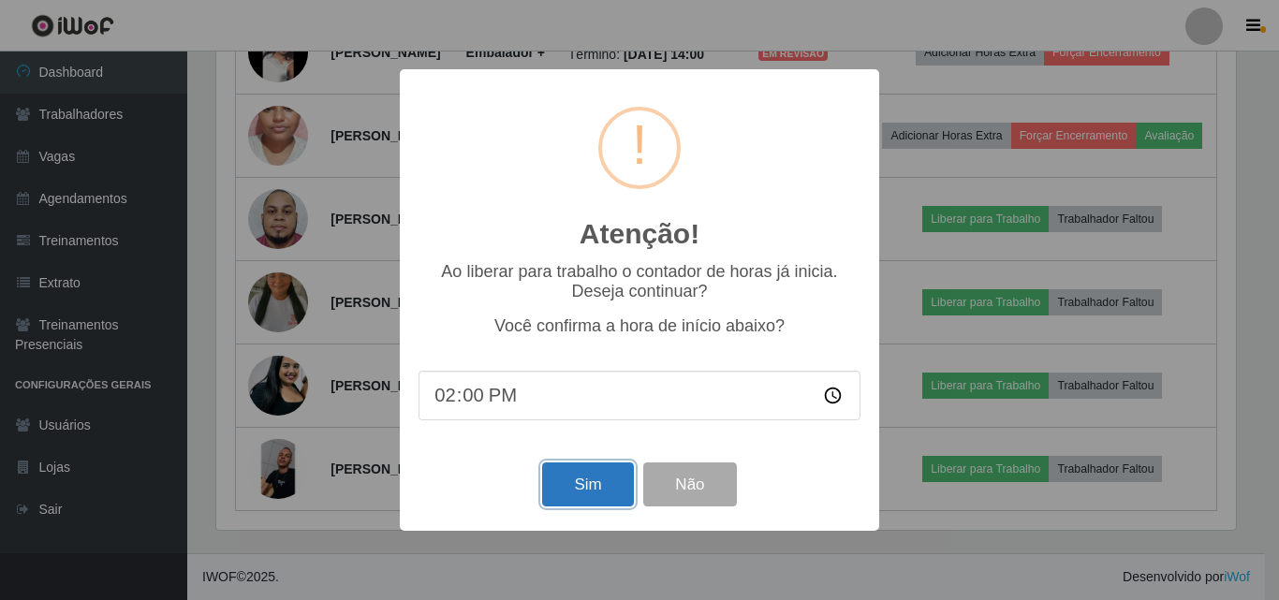
click at [580, 478] on button "Sim" at bounding box center [587, 484] width 91 height 44
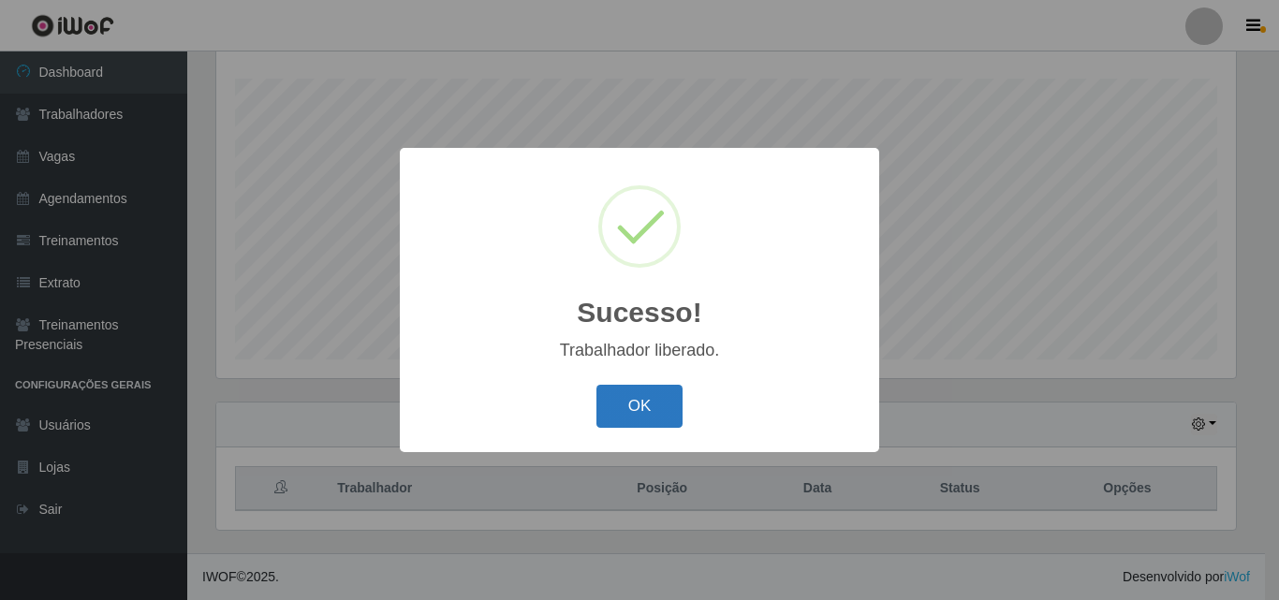
click at [624, 405] on button "OK" at bounding box center [639, 407] width 87 height 44
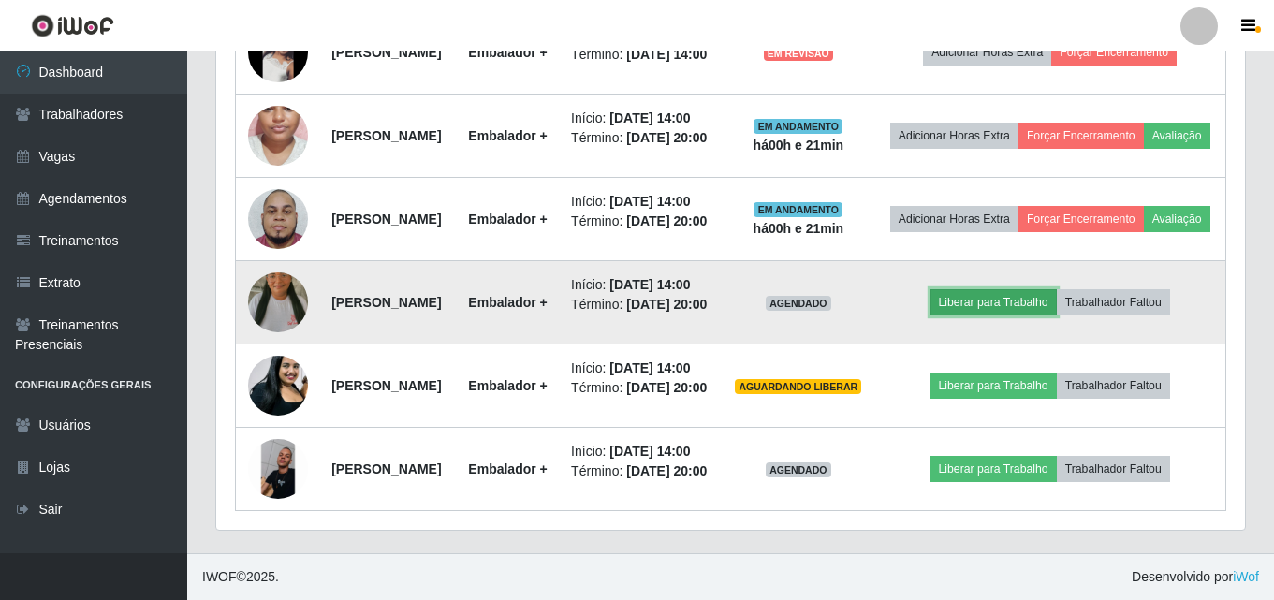
click at [1017, 289] on button "Liberar para Trabalho" at bounding box center [994, 302] width 126 height 26
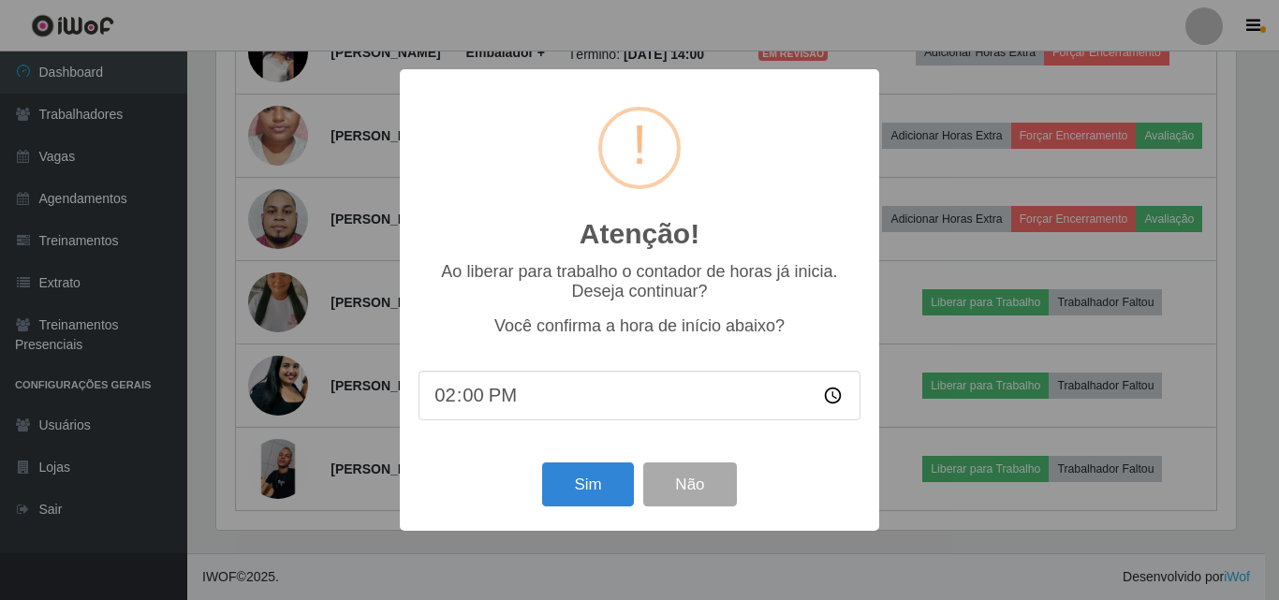
click at [573, 446] on div "Atenção! × Ao liberar para trabalho o contador de horas já inicia. Deseja conti…" at bounding box center [639, 299] width 479 height 461
click at [580, 481] on button "Sim" at bounding box center [587, 484] width 91 height 44
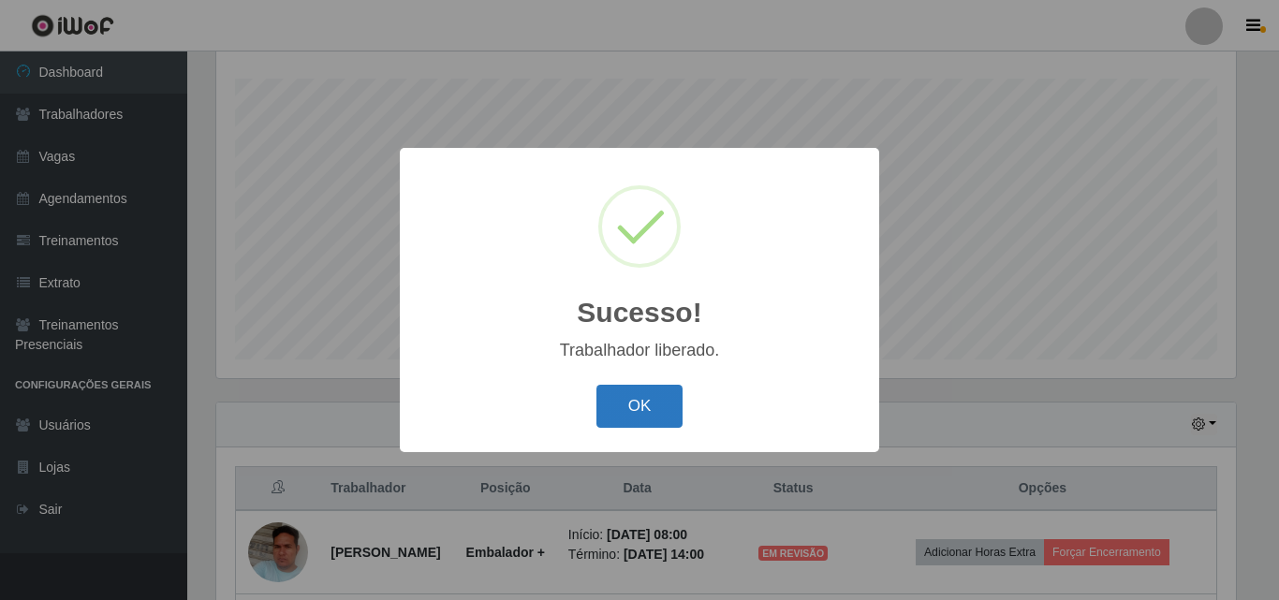
click at [616, 411] on button "OK" at bounding box center [639, 407] width 87 height 44
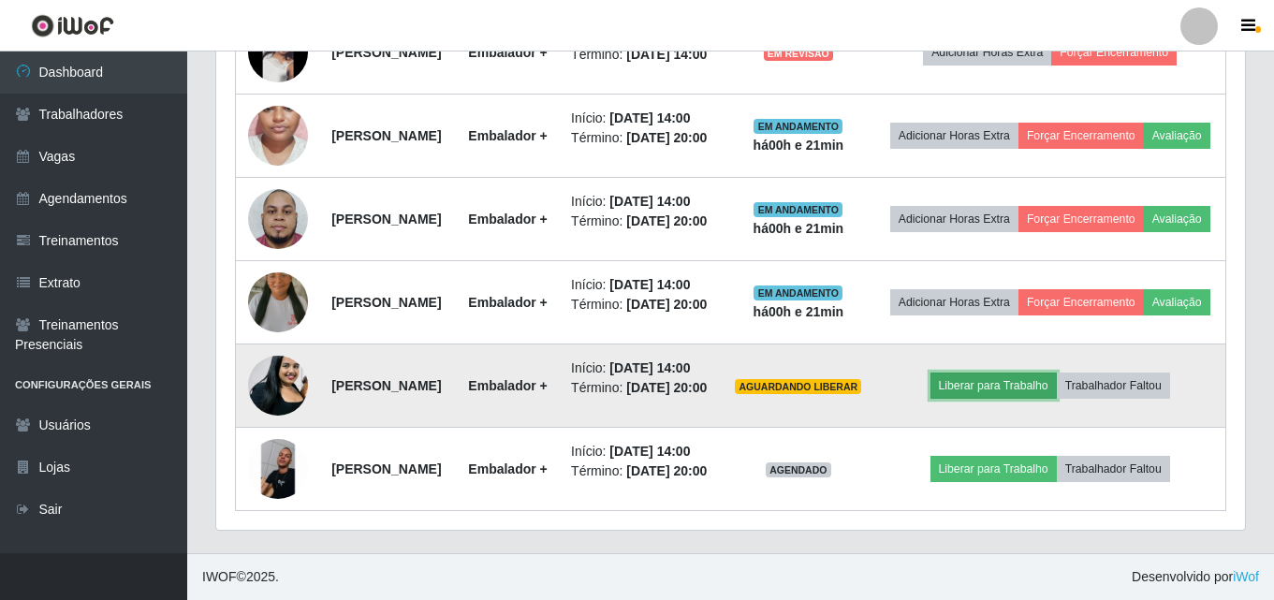
click at [1029, 373] on button "Liberar para Trabalho" at bounding box center [994, 386] width 126 height 26
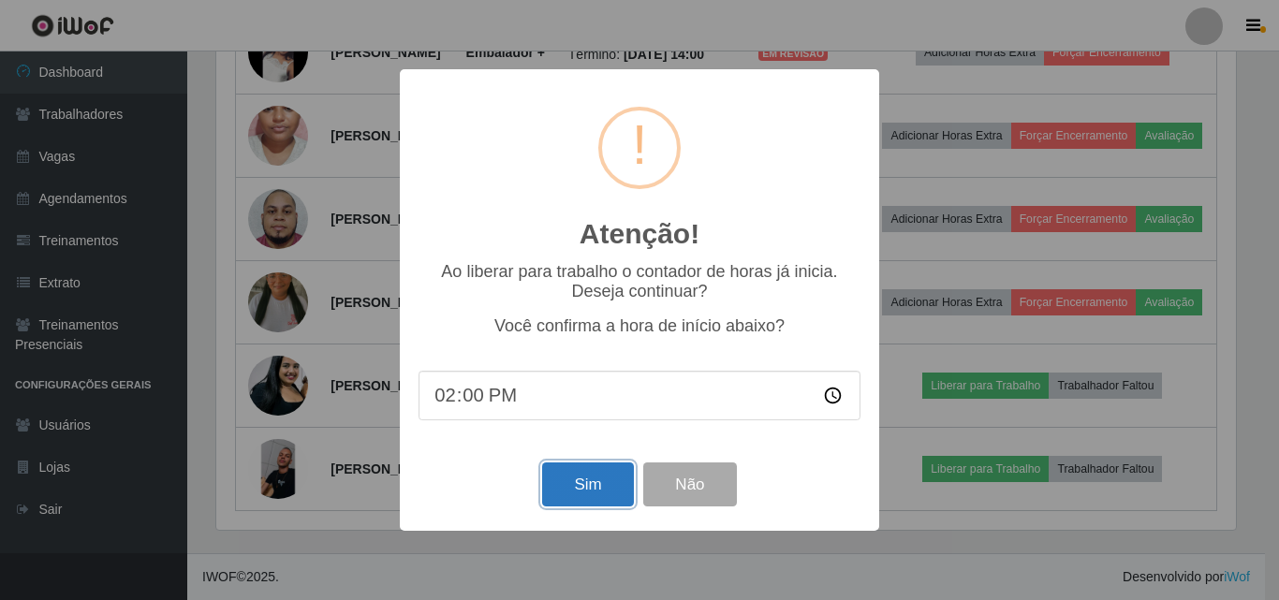
click at [581, 483] on button "Sim" at bounding box center [587, 484] width 91 height 44
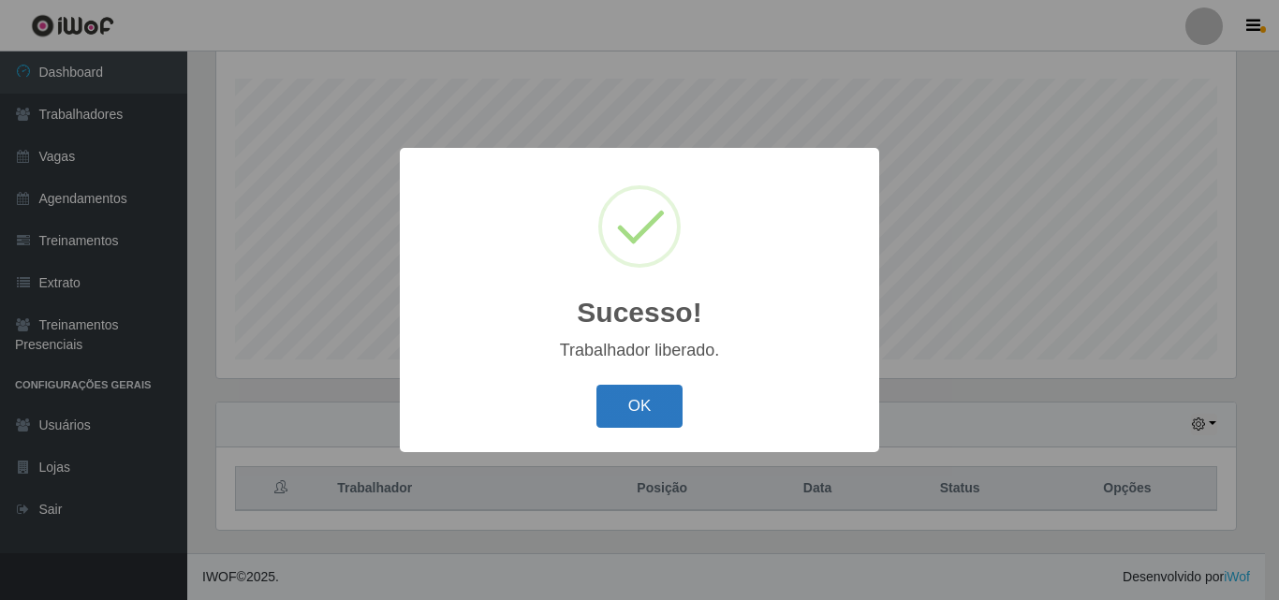
click at [623, 413] on button "OK" at bounding box center [639, 407] width 87 height 44
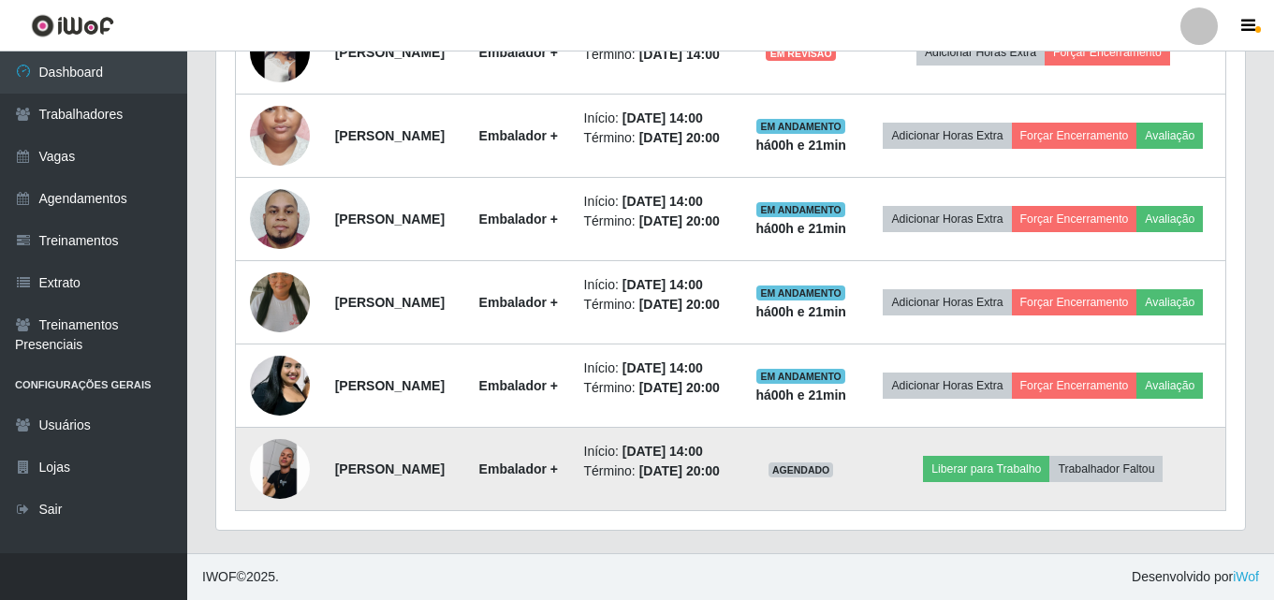
click at [1024, 440] on td "Liberar para Trabalho Trabalhador Faltou" at bounding box center [1043, 469] width 365 height 83
click at [1013, 456] on button "Liberar para Trabalho" at bounding box center [986, 469] width 126 height 26
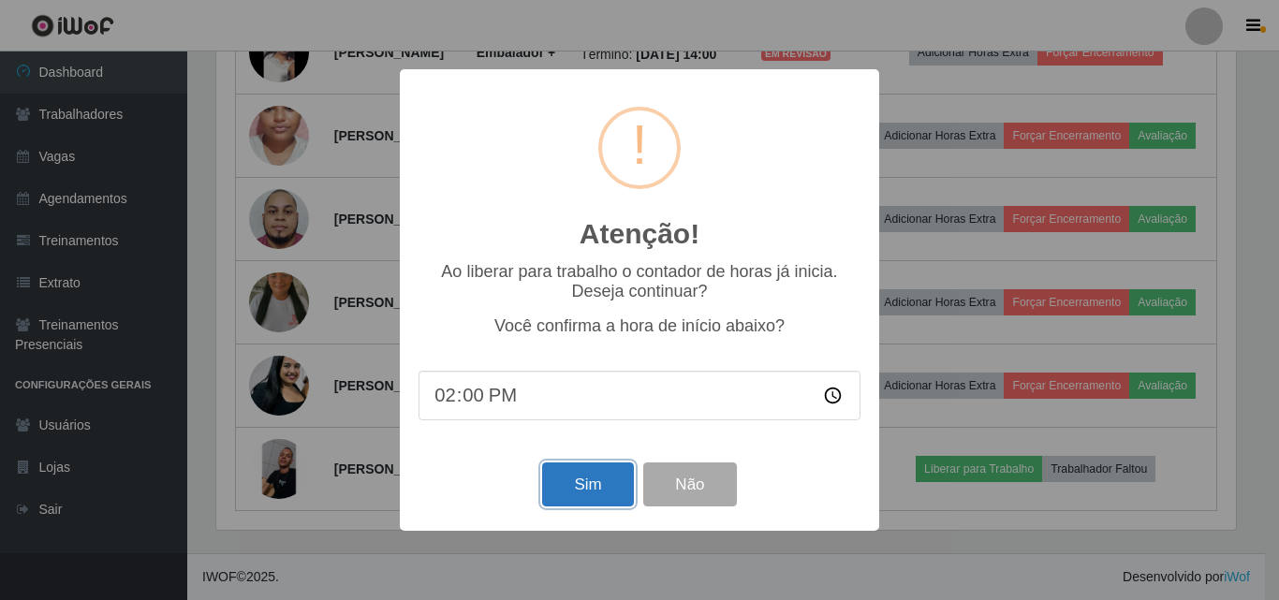
click at [563, 481] on button "Sim" at bounding box center [587, 484] width 91 height 44
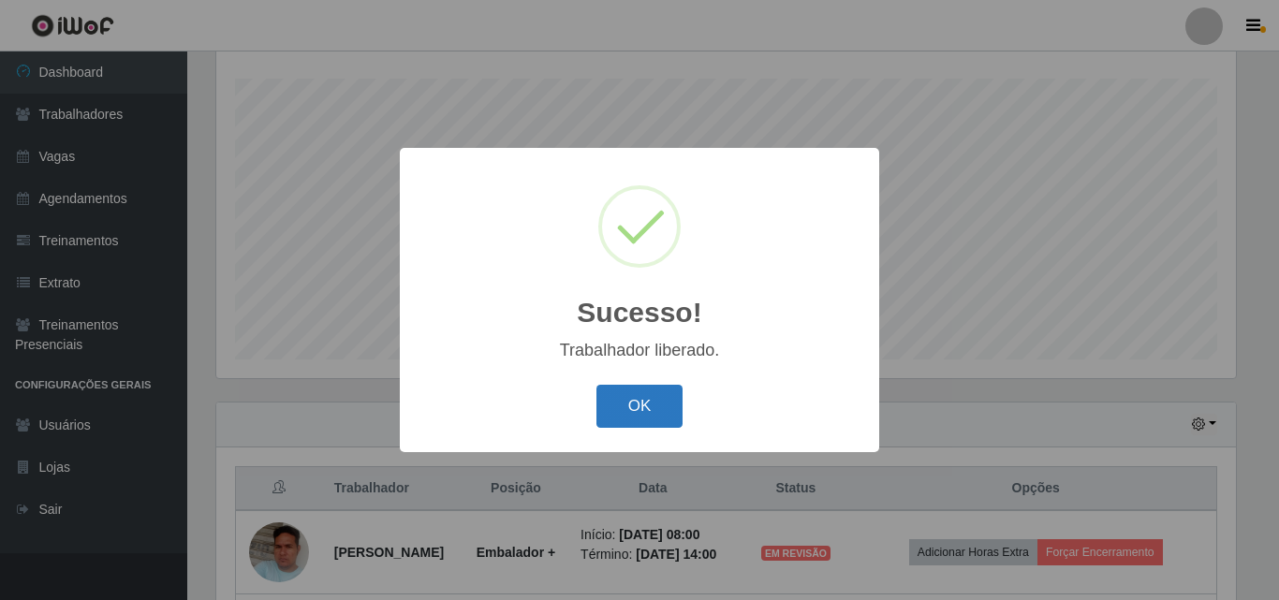
click at [643, 410] on button "OK" at bounding box center [639, 407] width 87 height 44
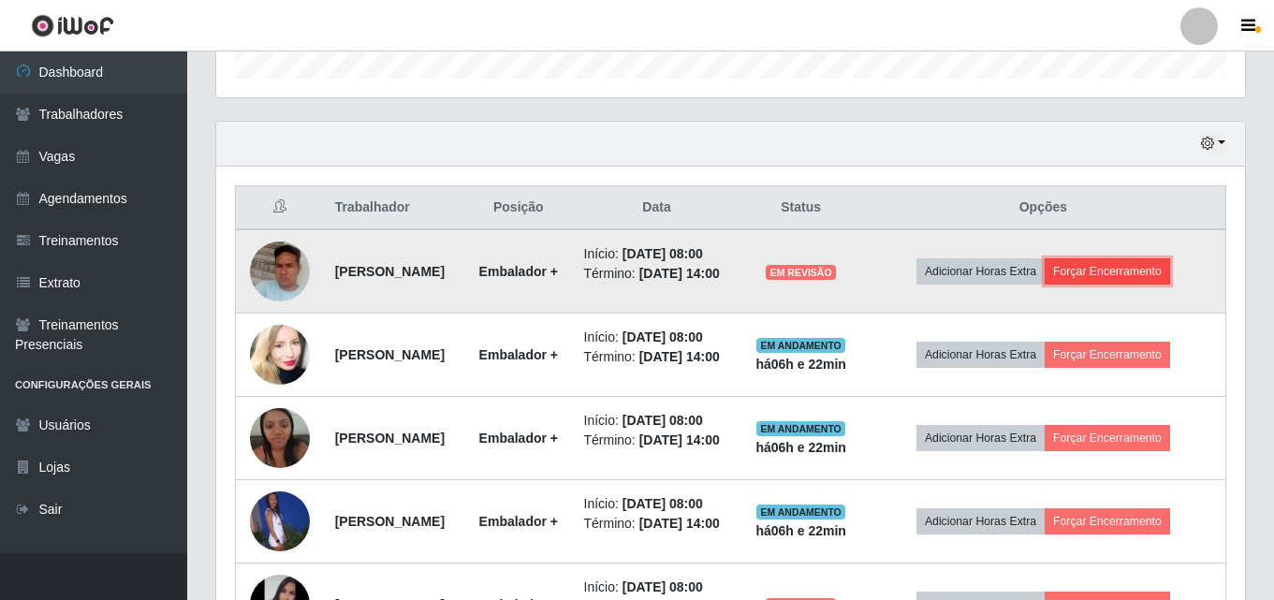
click at [1115, 278] on button "Forçar Encerramento" at bounding box center [1107, 271] width 125 height 26
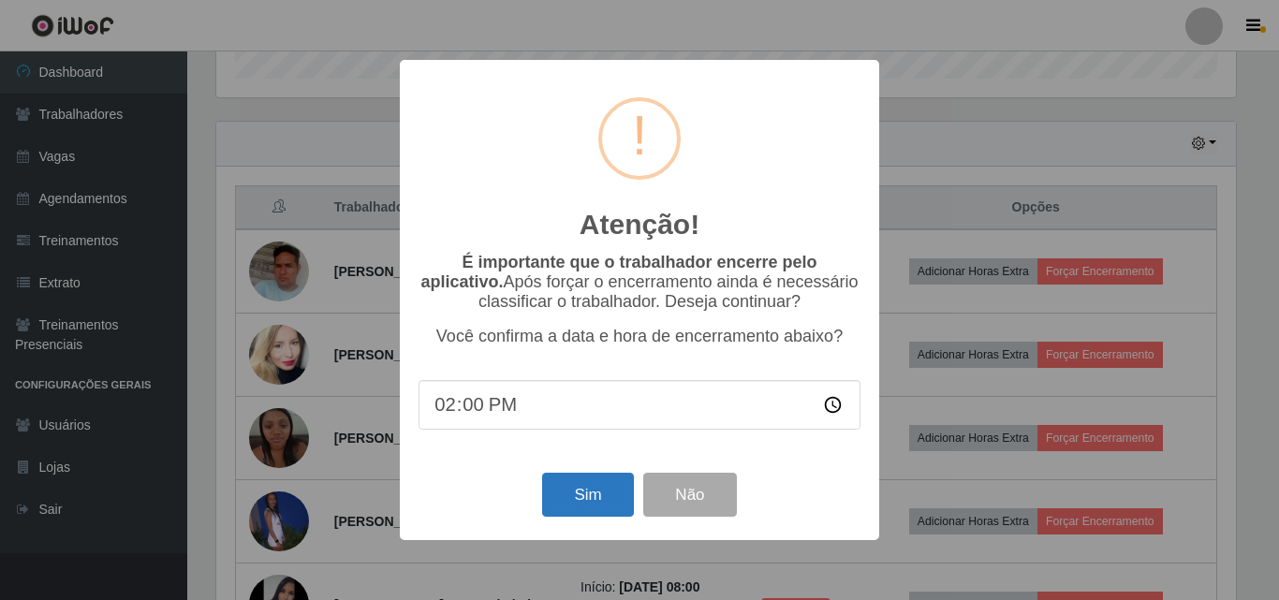
click at [601, 480] on div "Atenção! × É importante que o trabalhador encerre pelo aplicativo. Após forçar …" at bounding box center [639, 300] width 479 height 480
click at [598, 486] on button "Sim" at bounding box center [587, 495] width 91 height 44
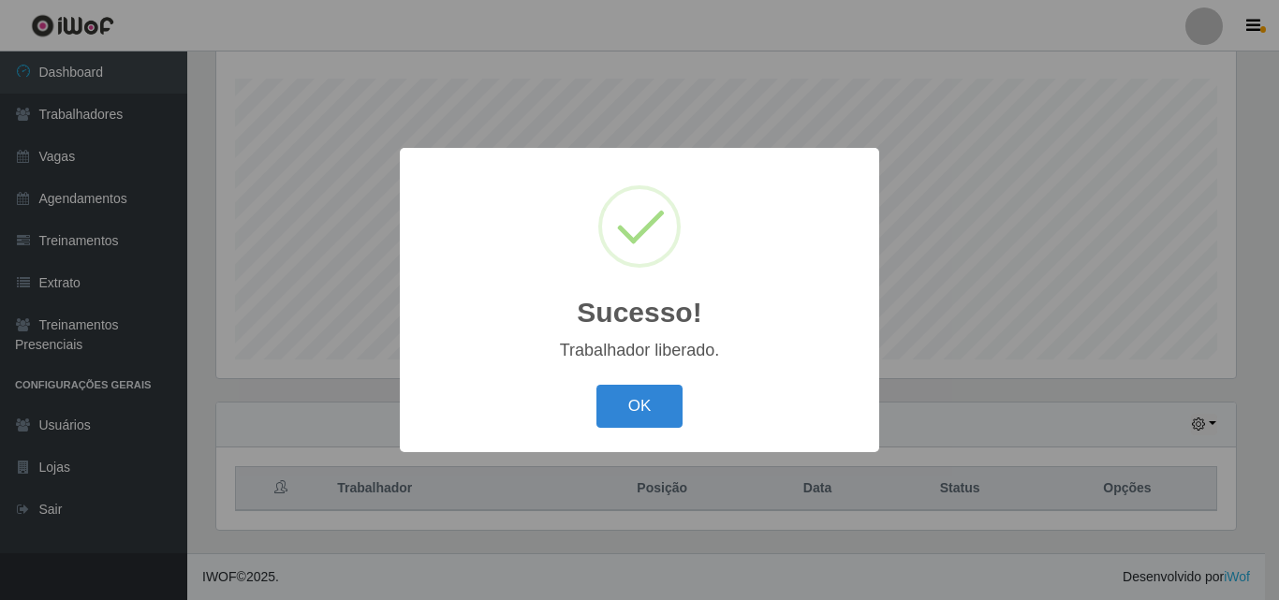
click at [596, 385] on button "OK" at bounding box center [639, 407] width 87 height 44
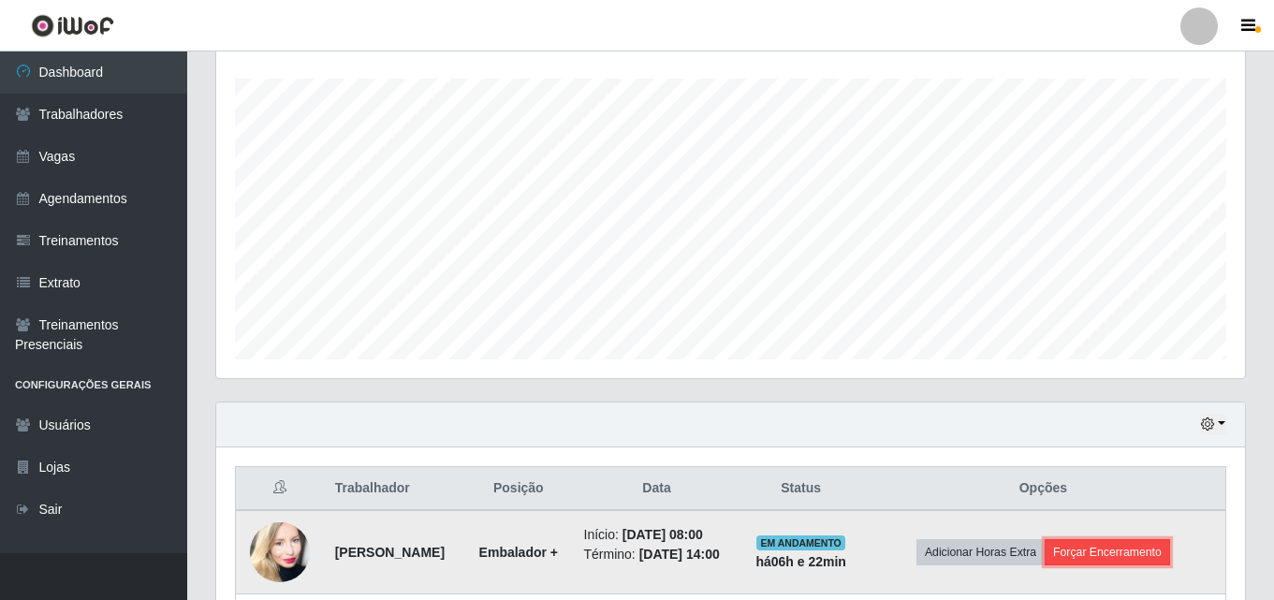
click at [1112, 555] on button "Forçar Encerramento" at bounding box center [1107, 552] width 125 height 26
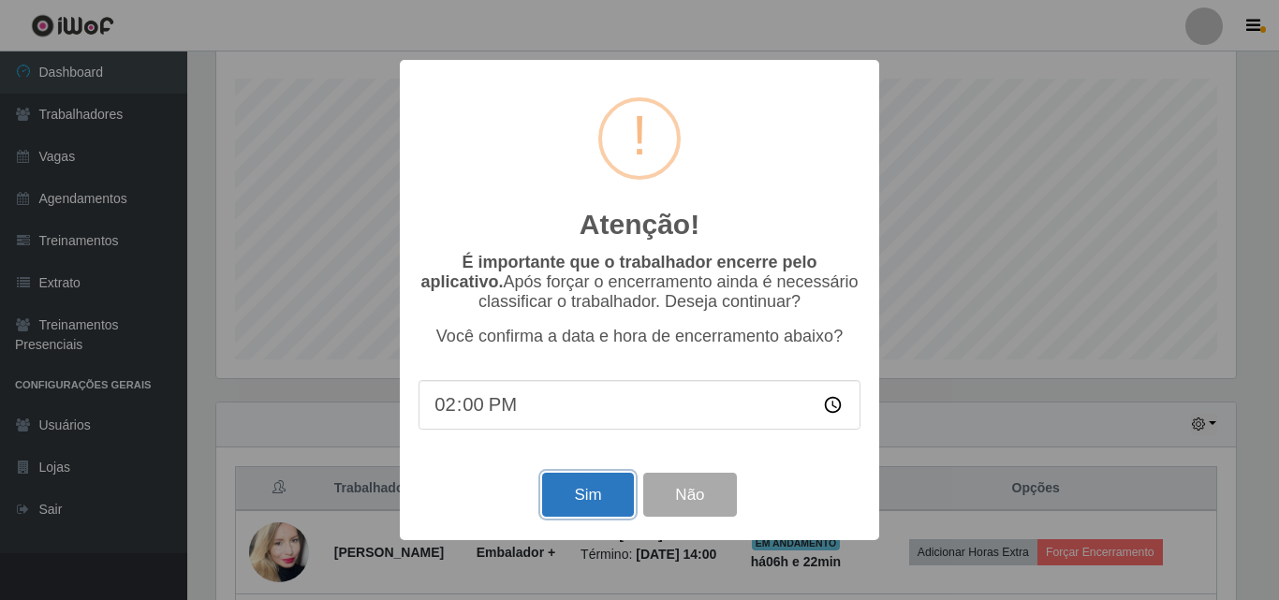
click at [592, 496] on button "Sim" at bounding box center [587, 495] width 91 height 44
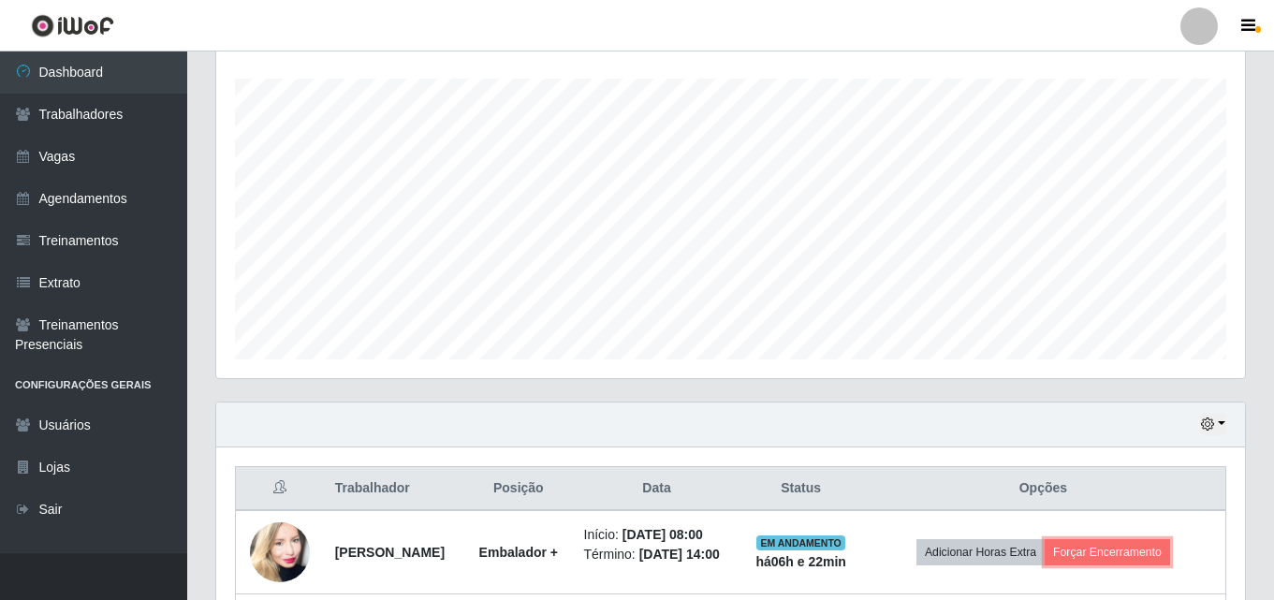
click at [1045, 539] on button "Forçar Encerramento" at bounding box center [1107, 552] width 125 height 26
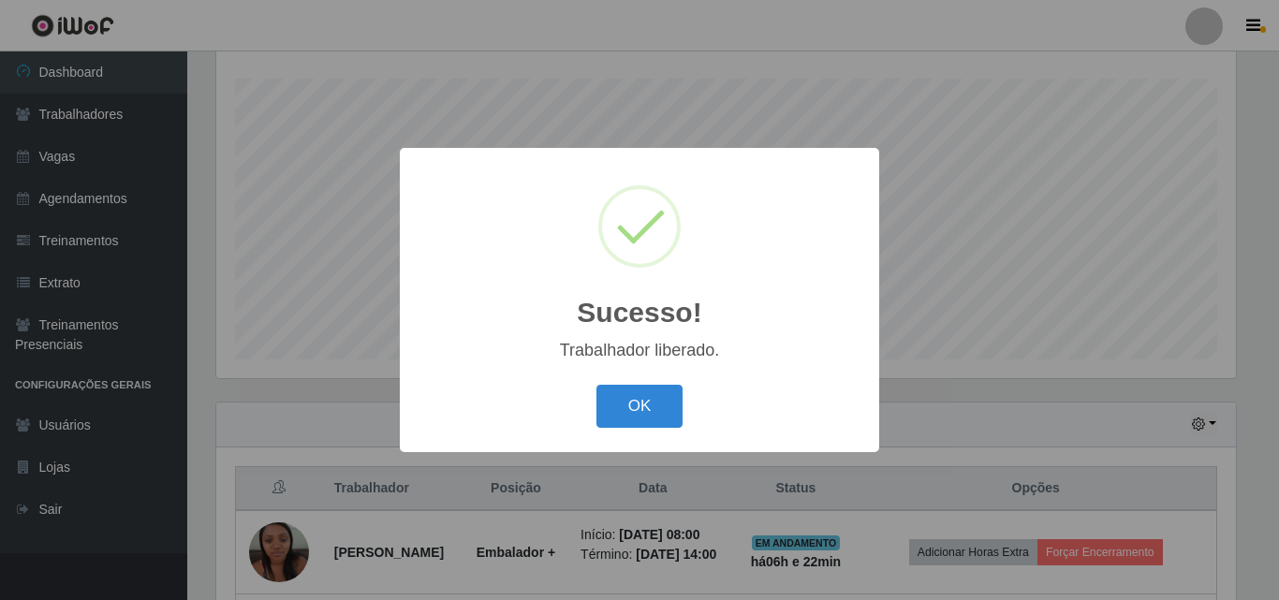
click at [596, 385] on button "OK" at bounding box center [639, 407] width 87 height 44
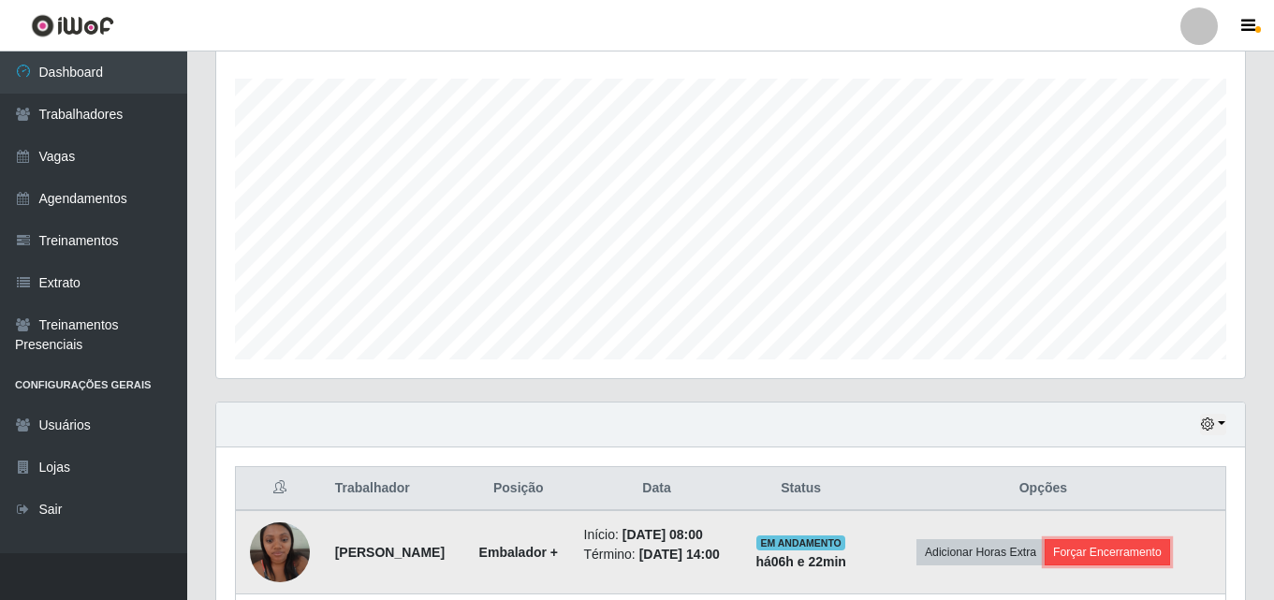
click at [1141, 557] on button "Forçar Encerramento" at bounding box center [1107, 552] width 125 height 26
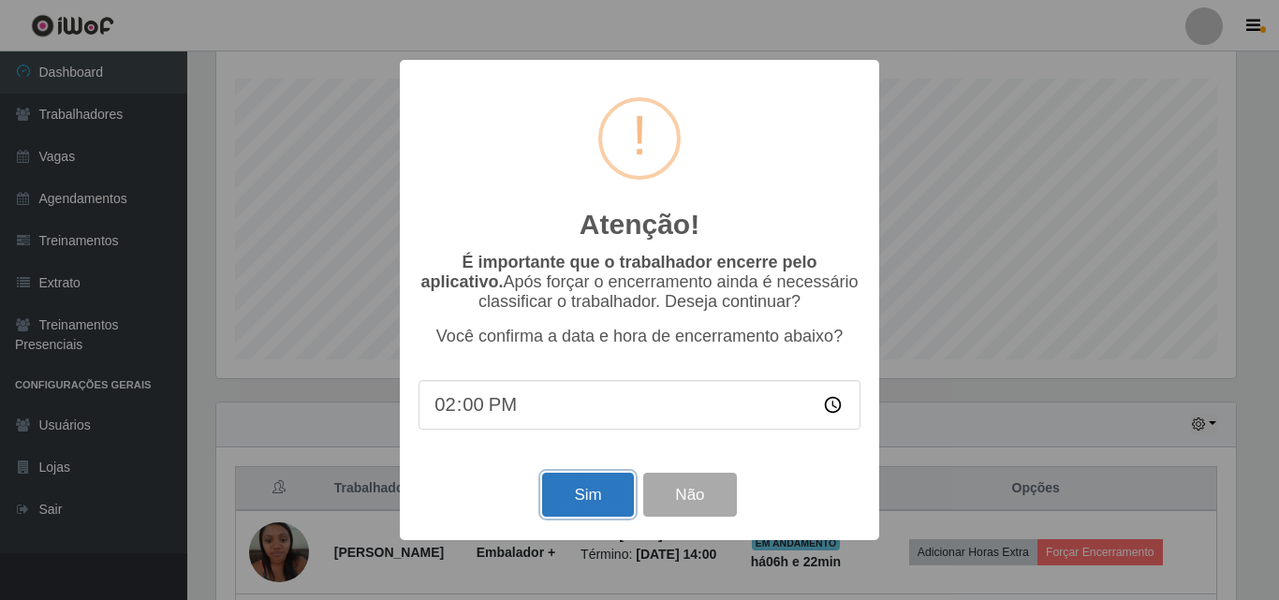
click at [580, 487] on button "Sim" at bounding box center [587, 495] width 91 height 44
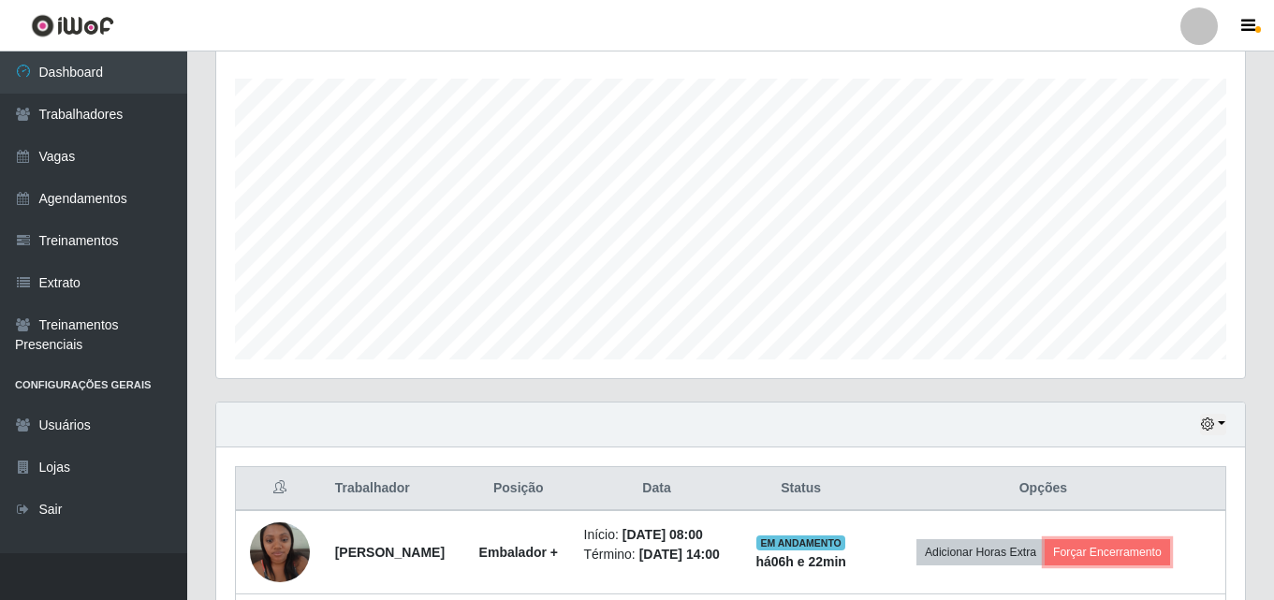
click at [1045, 539] on button "Forçar Encerramento" at bounding box center [1107, 552] width 125 height 26
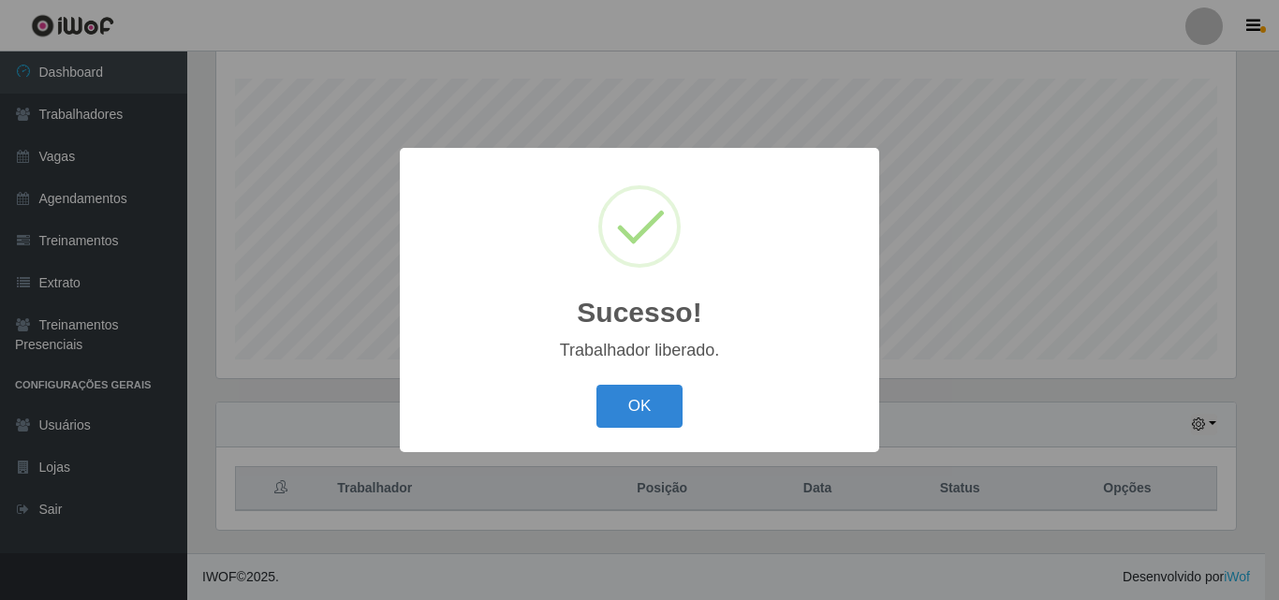
click at [596, 385] on button "OK" at bounding box center [639, 407] width 87 height 44
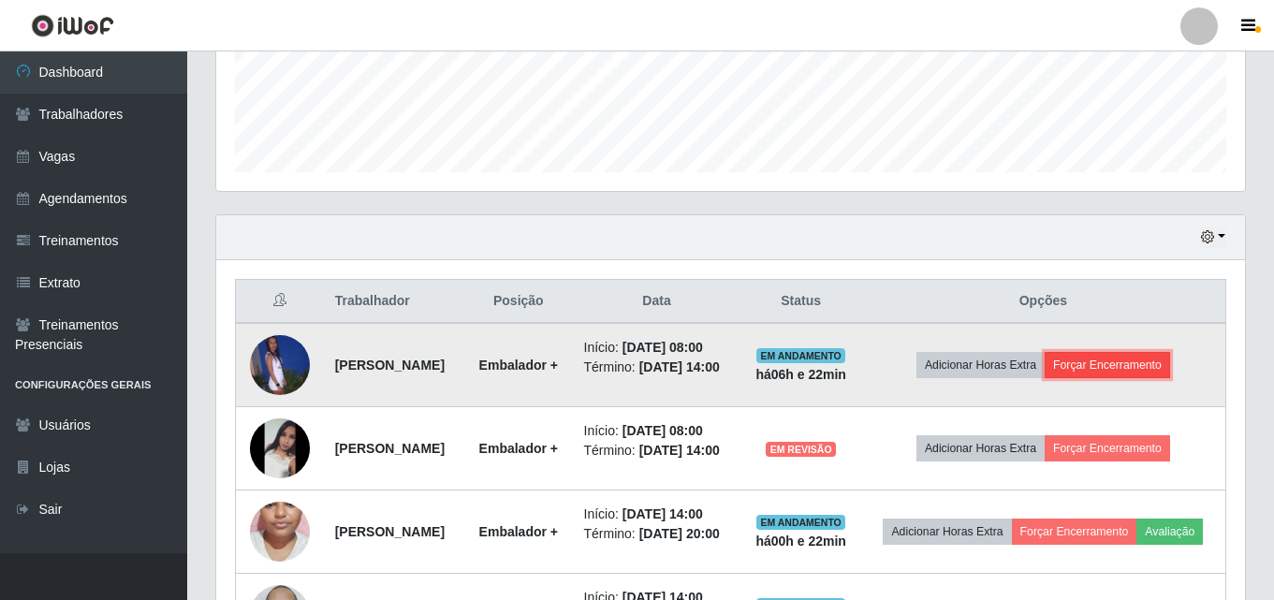
click at [1144, 374] on button "Forçar Encerramento" at bounding box center [1107, 365] width 125 height 26
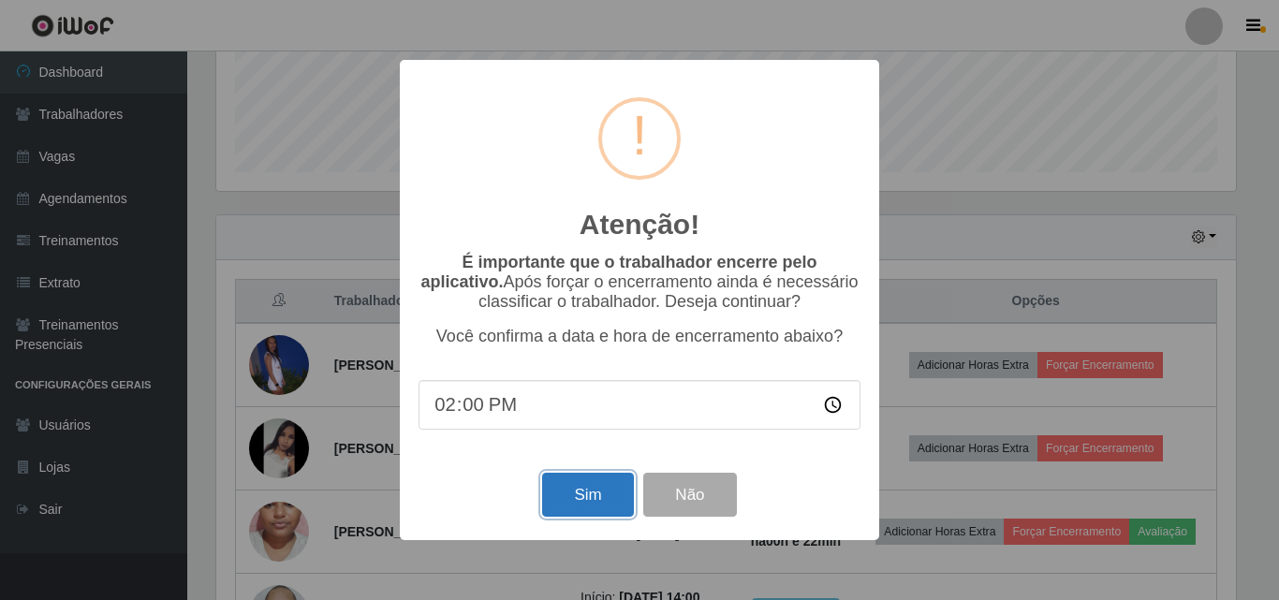
click at [615, 497] on button "Sim" at bounding box center [587, 495] width 91 height 44
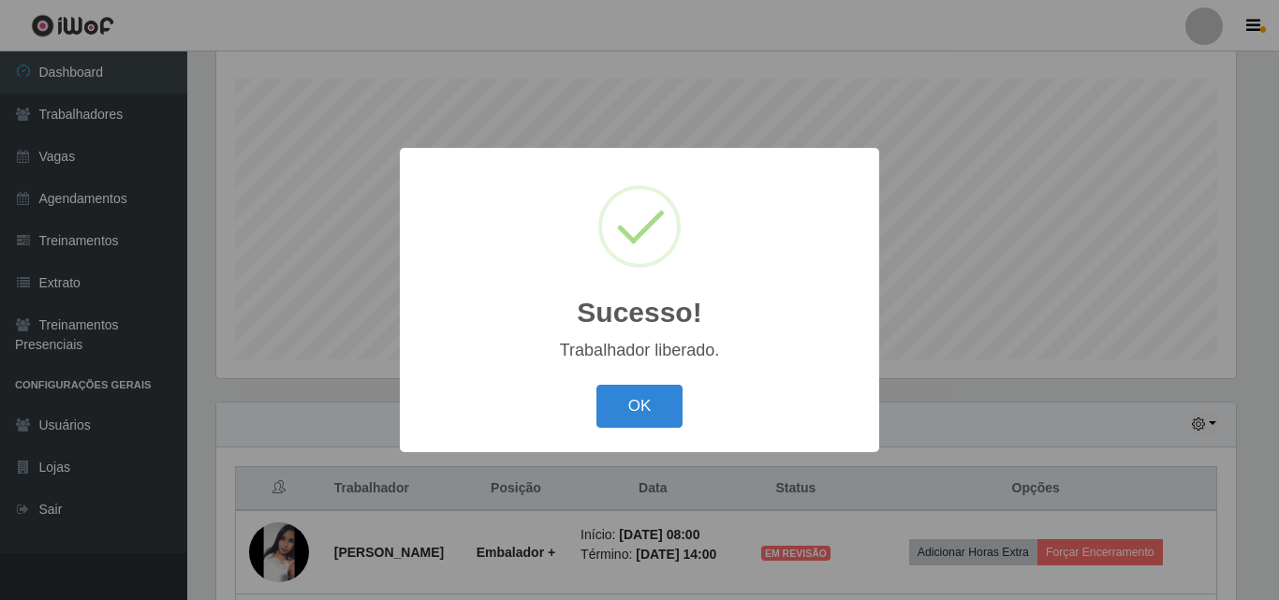
click at [596, 385] on button "OK" at bounding box center [639, 407] width 87 height 44
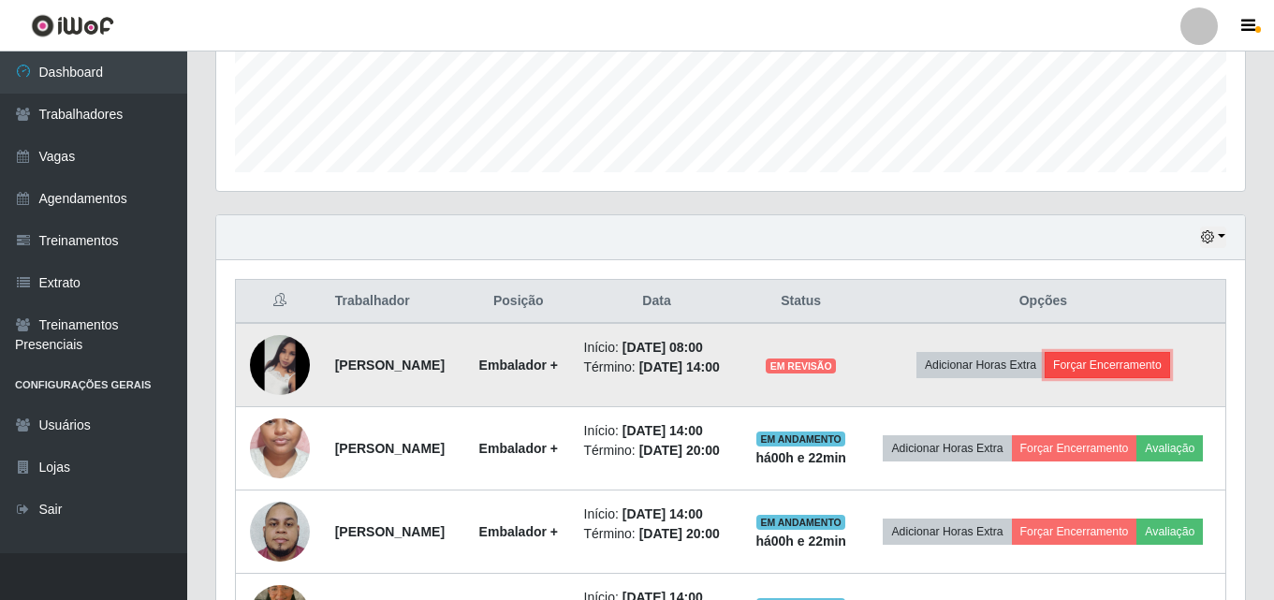
click at [1140, 378] on button "Forçar Encerramento" at bounding box center [1107, 365] width 125 height 26
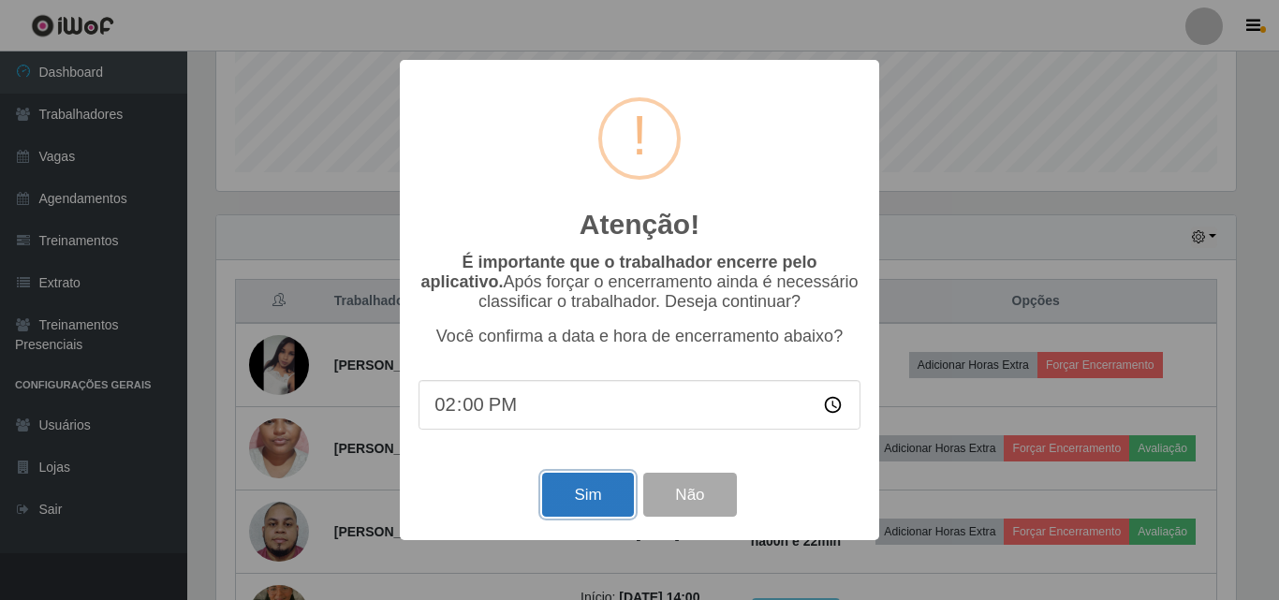
click at [579, 495] on button "Sim" at bounding box center [587, 495] width 91 height 44
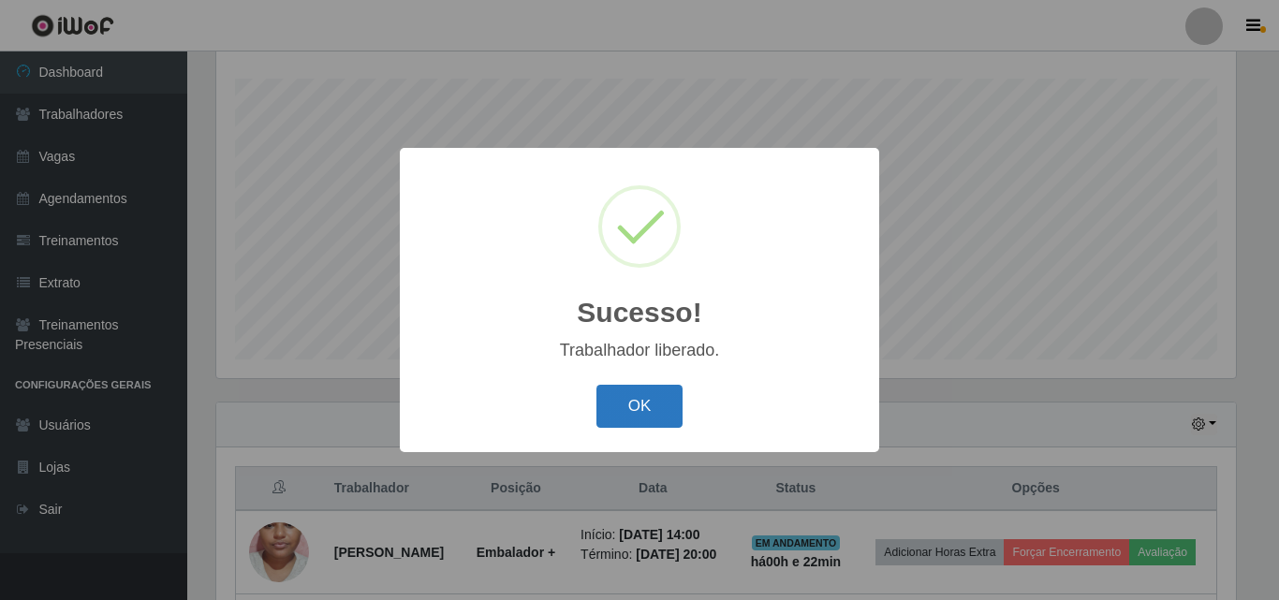
click at [621, 407] on button "OK" at bounding box center [639, 407] width 87 height 44
